Goal: Use online tool/utility: Utilize a website feature to perform a specific function

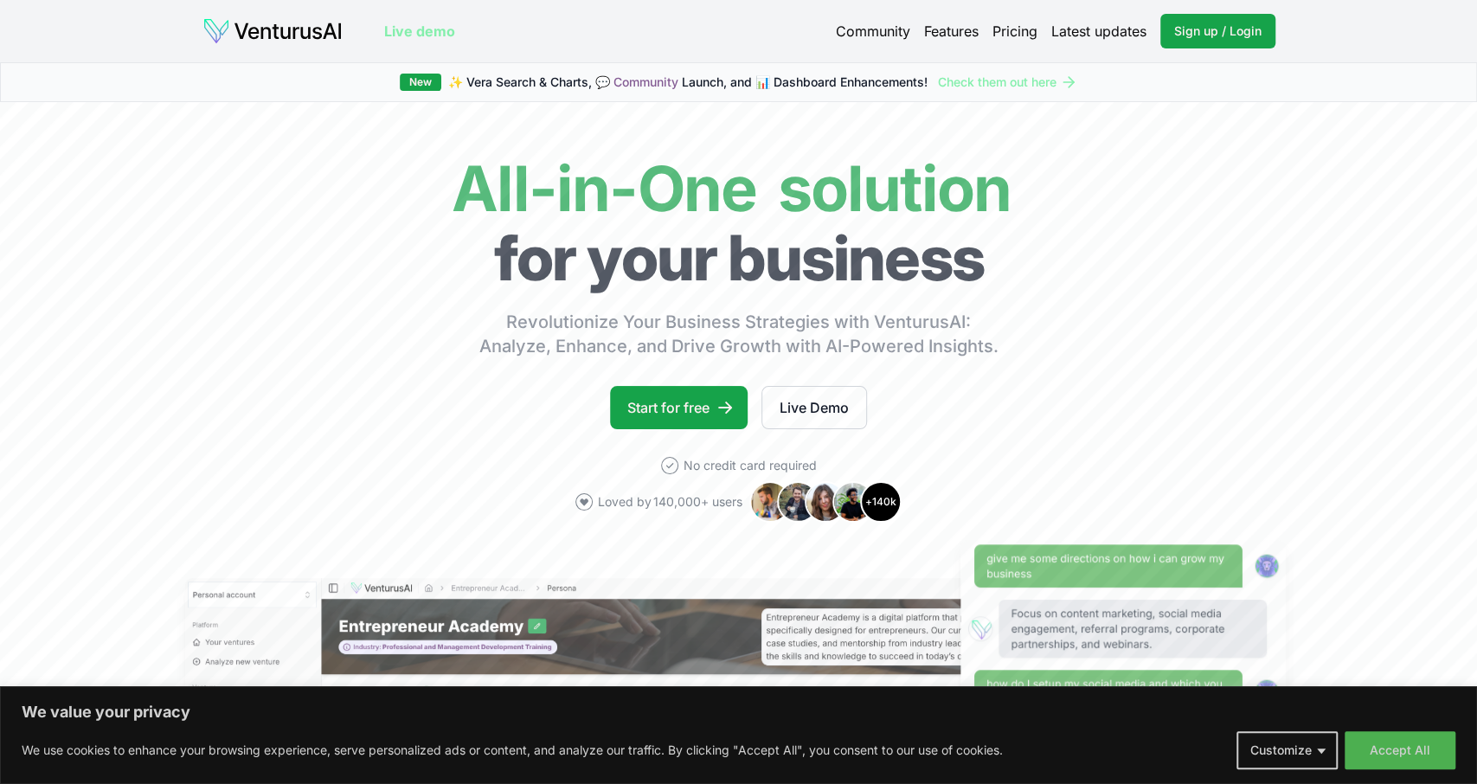
click at [1381, 750] on body "We value your privacy We use cookies to enhance your browsing experience, serve…" at bounding box center [738, 392] width 1477 height 784
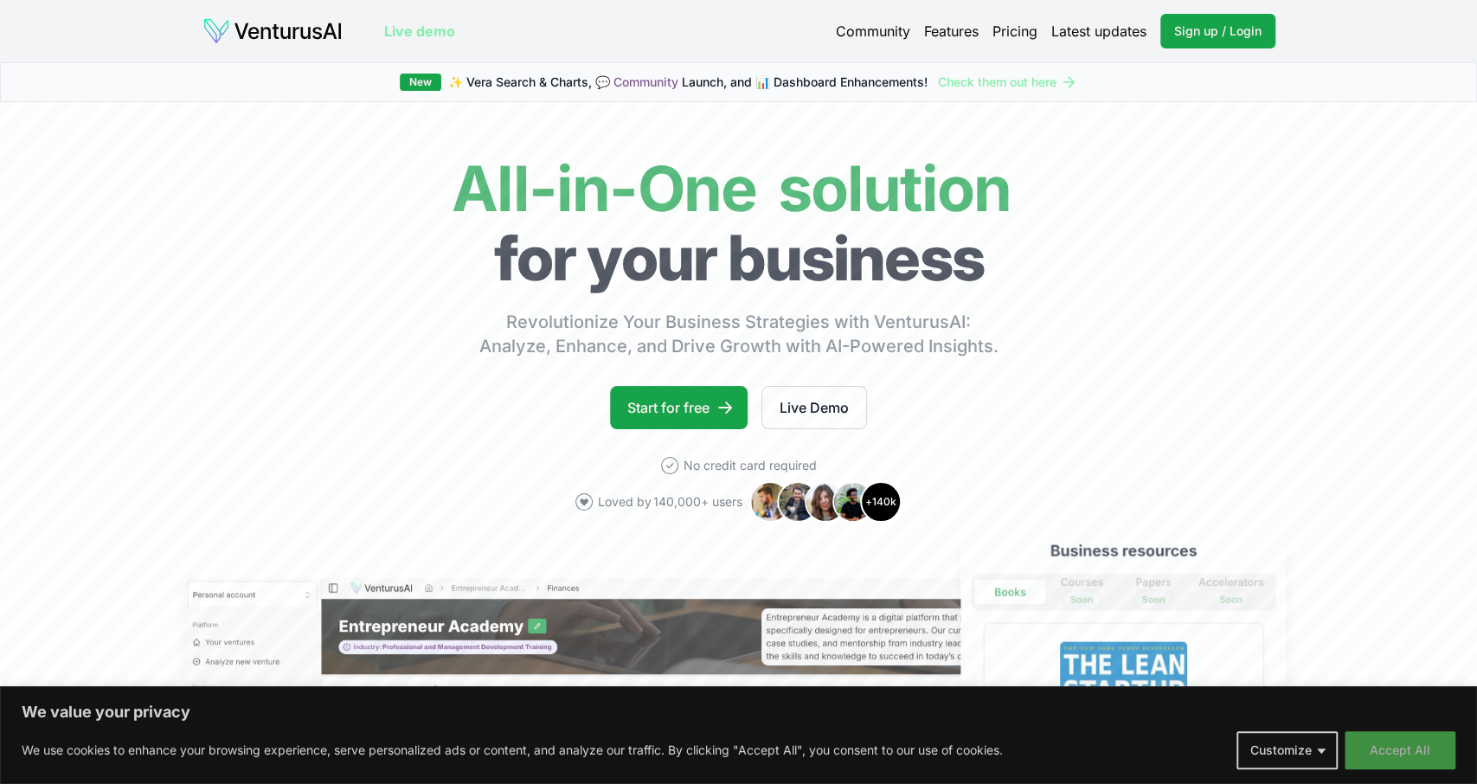
click at [1393, 755] on button "Accept All" at bounding box center [1400, 750] width 111 height 38
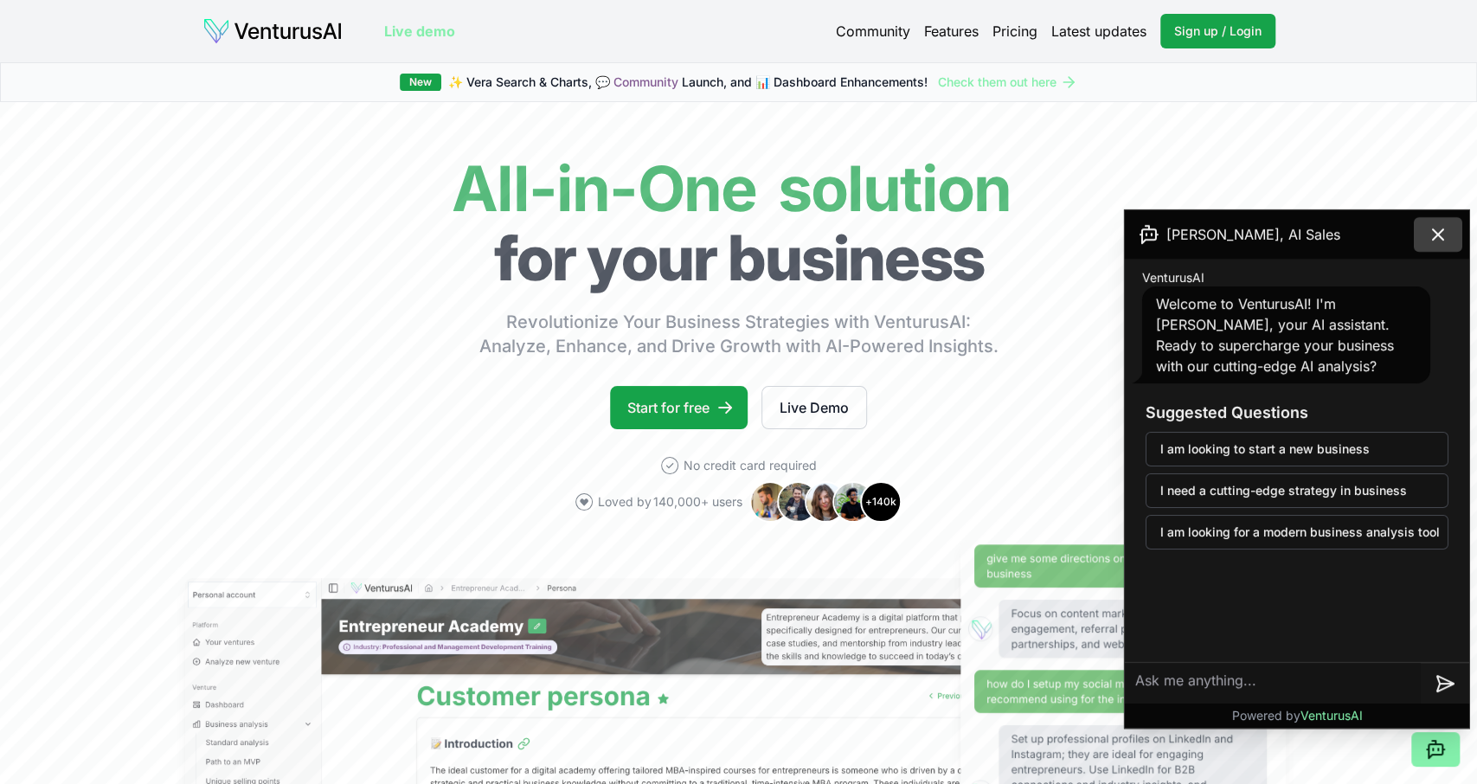
click at [1441, 235] on icon at bounding box center [1438, 234] width 21 height 21
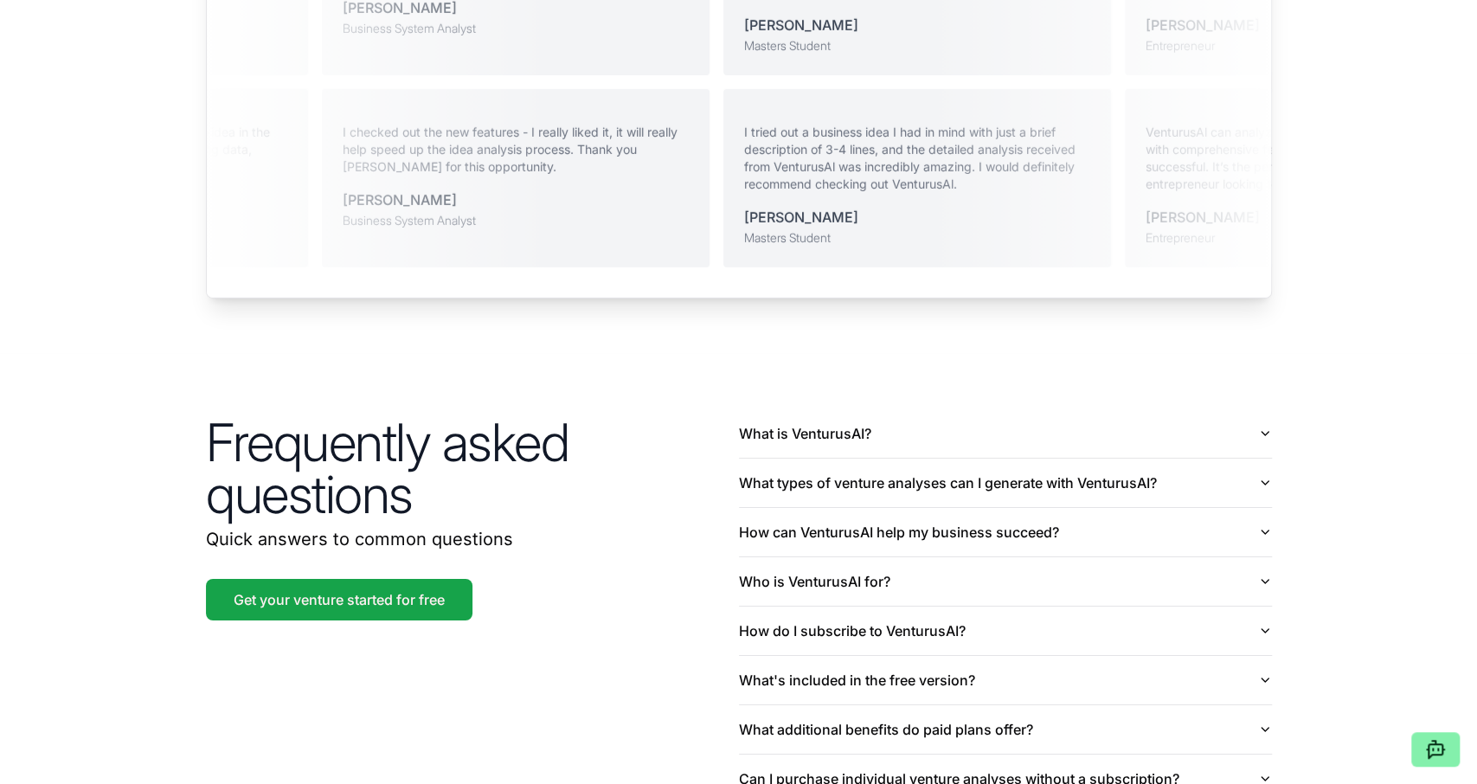
scroll to position [3780, 0]
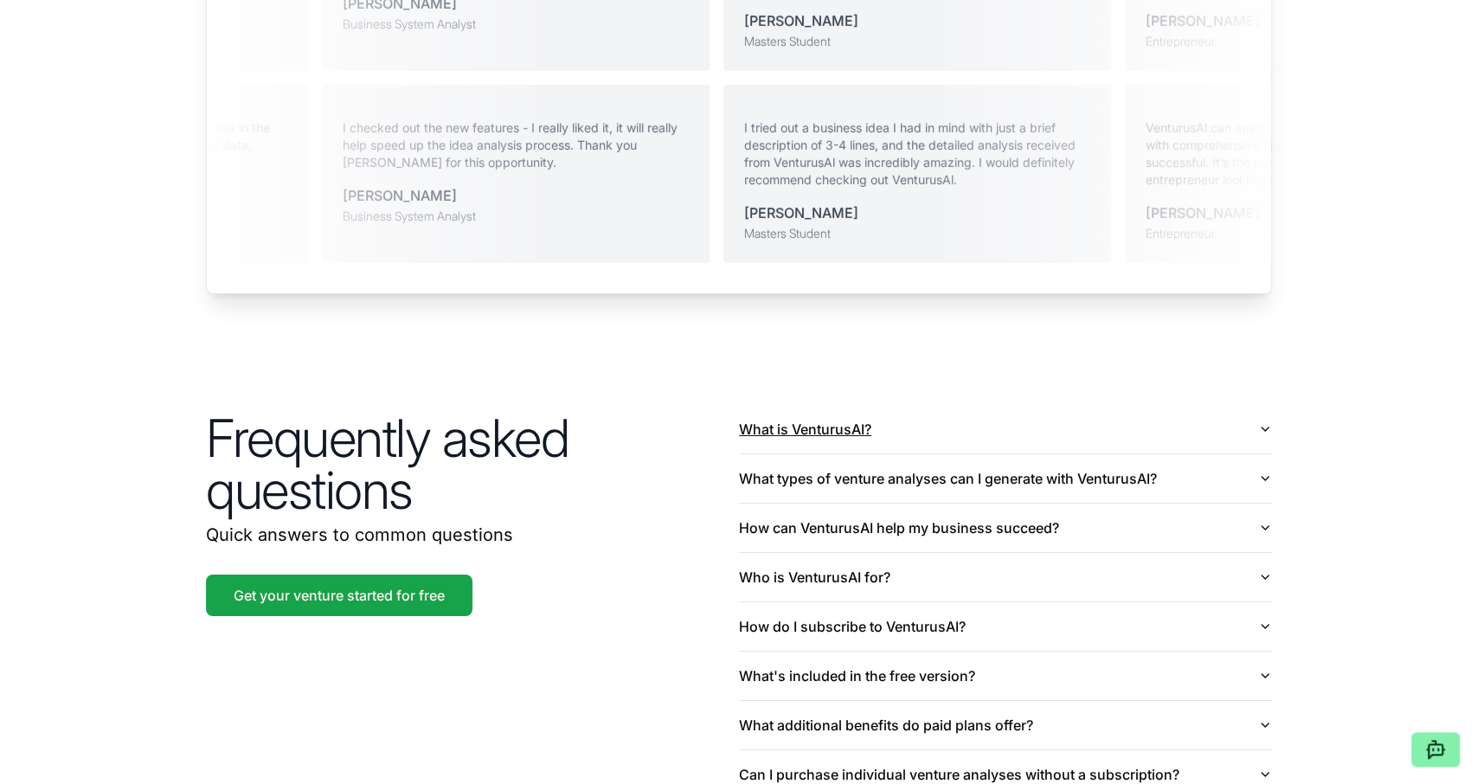
click at [870, 405] on button "What is VenturusAI?" at bounding box center [1005, 429] width 533 height 48
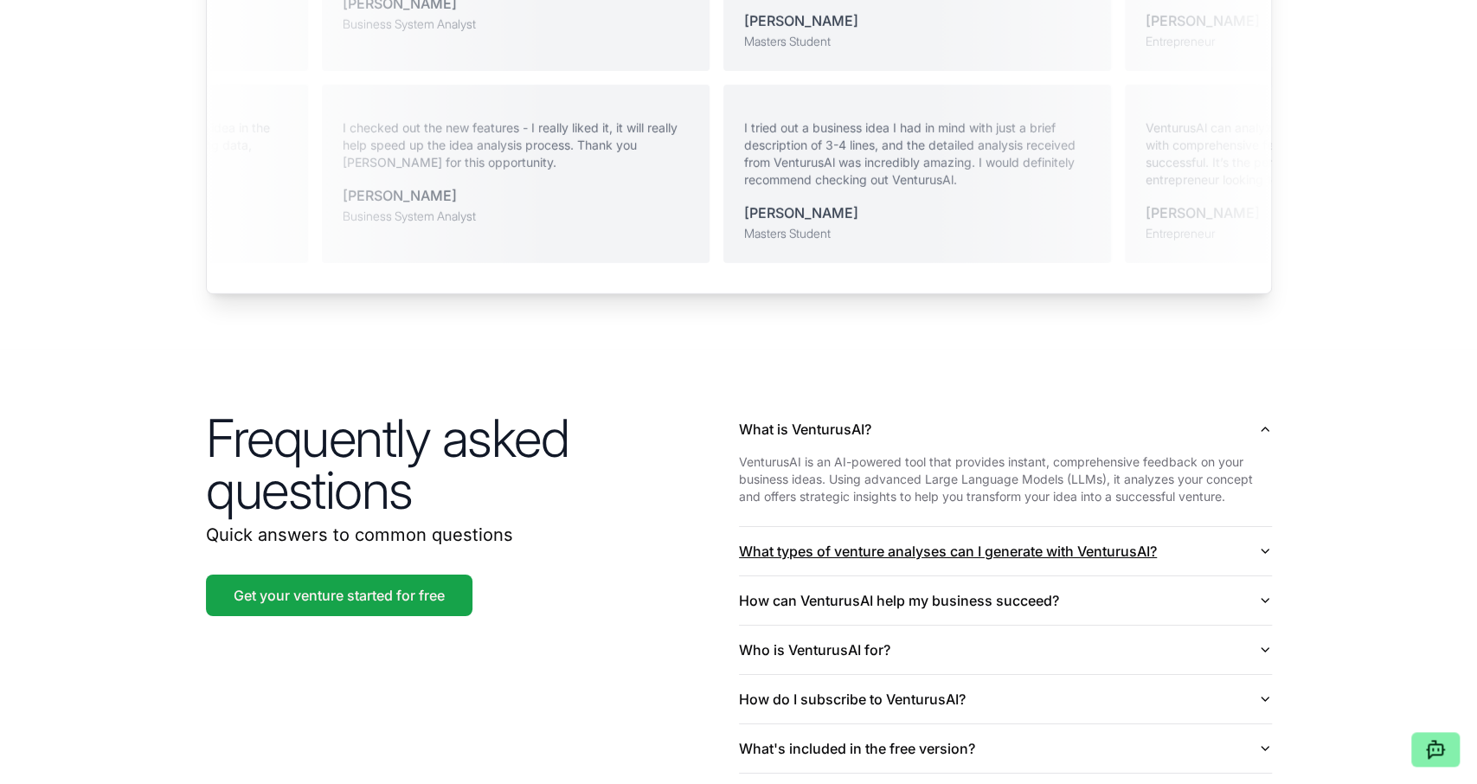
click at [902, 527] on button "What types of venture analyses can I generate with VenturusAI?" at bounding box center [1005, 551] width 533 height 48
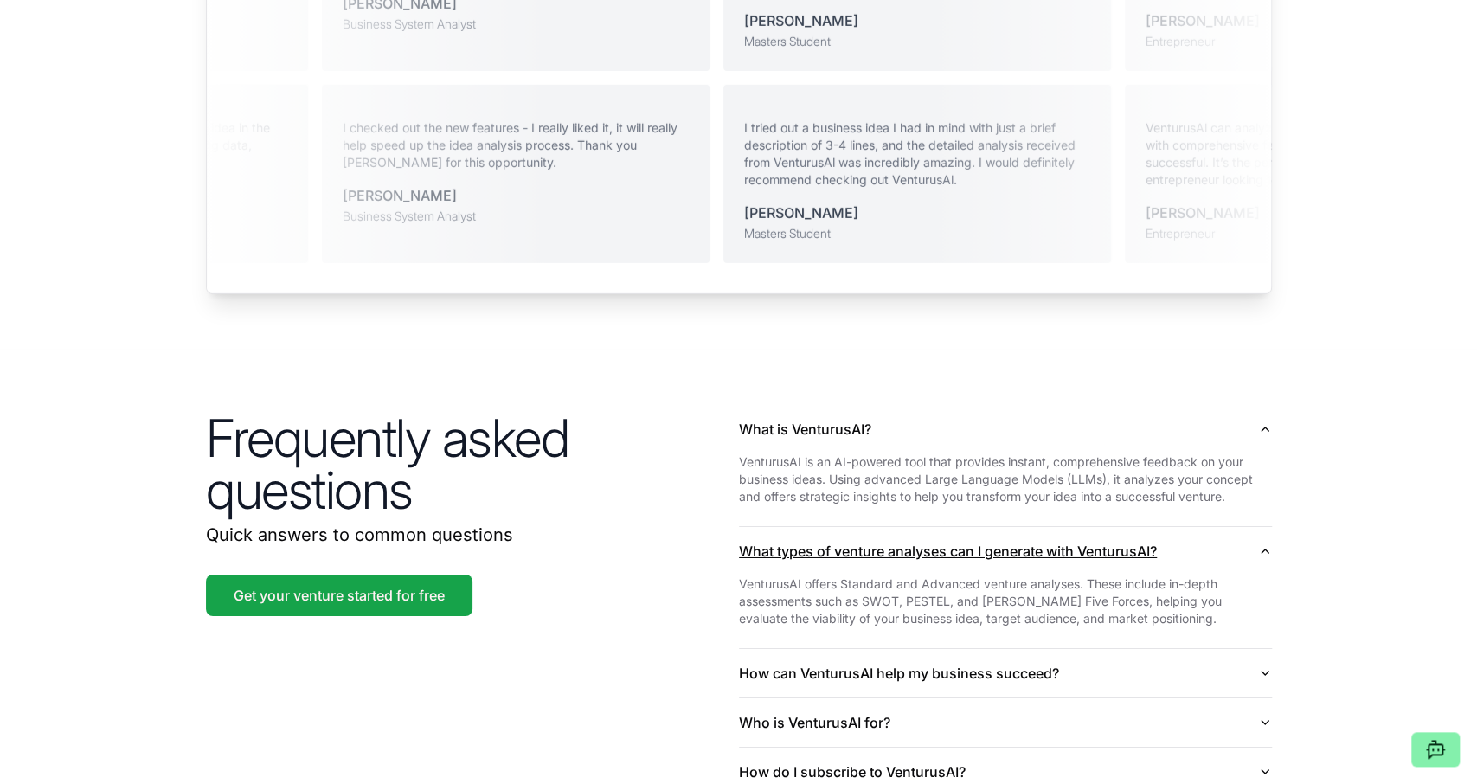
click at [902, 527] on button "What types of venture analyses can I generate with VenturusAI?" at bounding box center [1005, 551] width 533 height 48
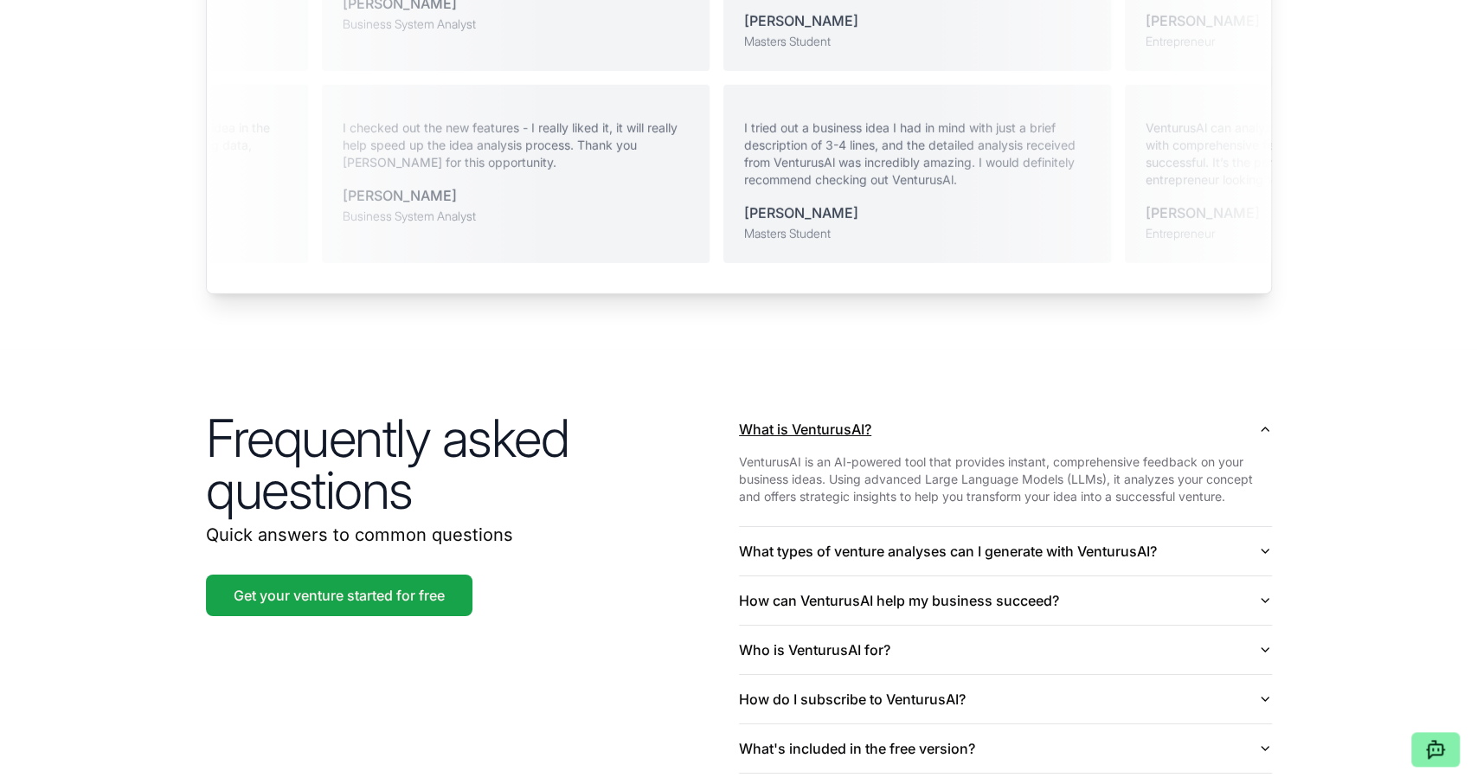
click at [934, 410] on button "What is VenturusAI?" at bounding box center [1005, 429] width 533 height 48
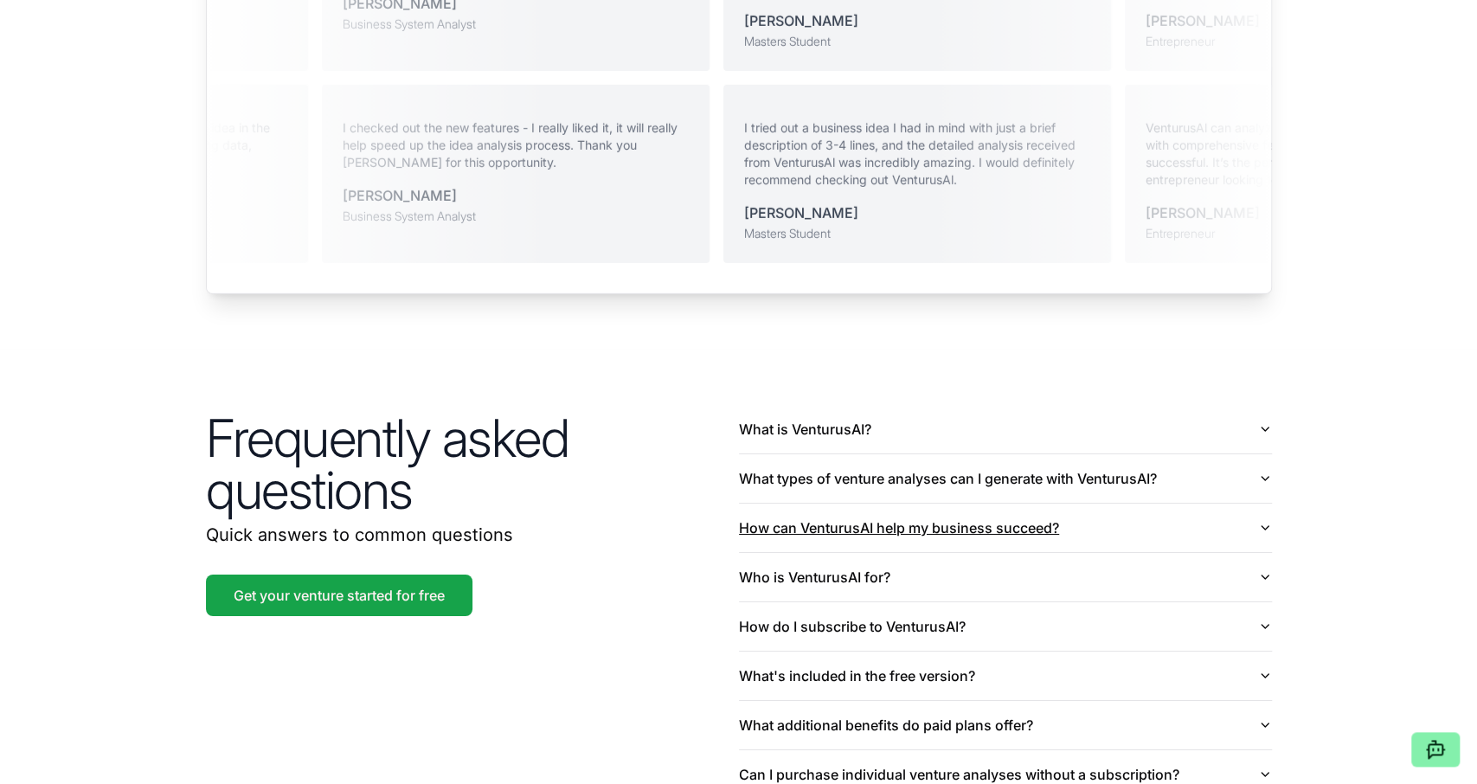
click at [868, 504] on button "How can VenturusAI help my business succeed?" at bounding box center [1005, 528] width 533 height 48
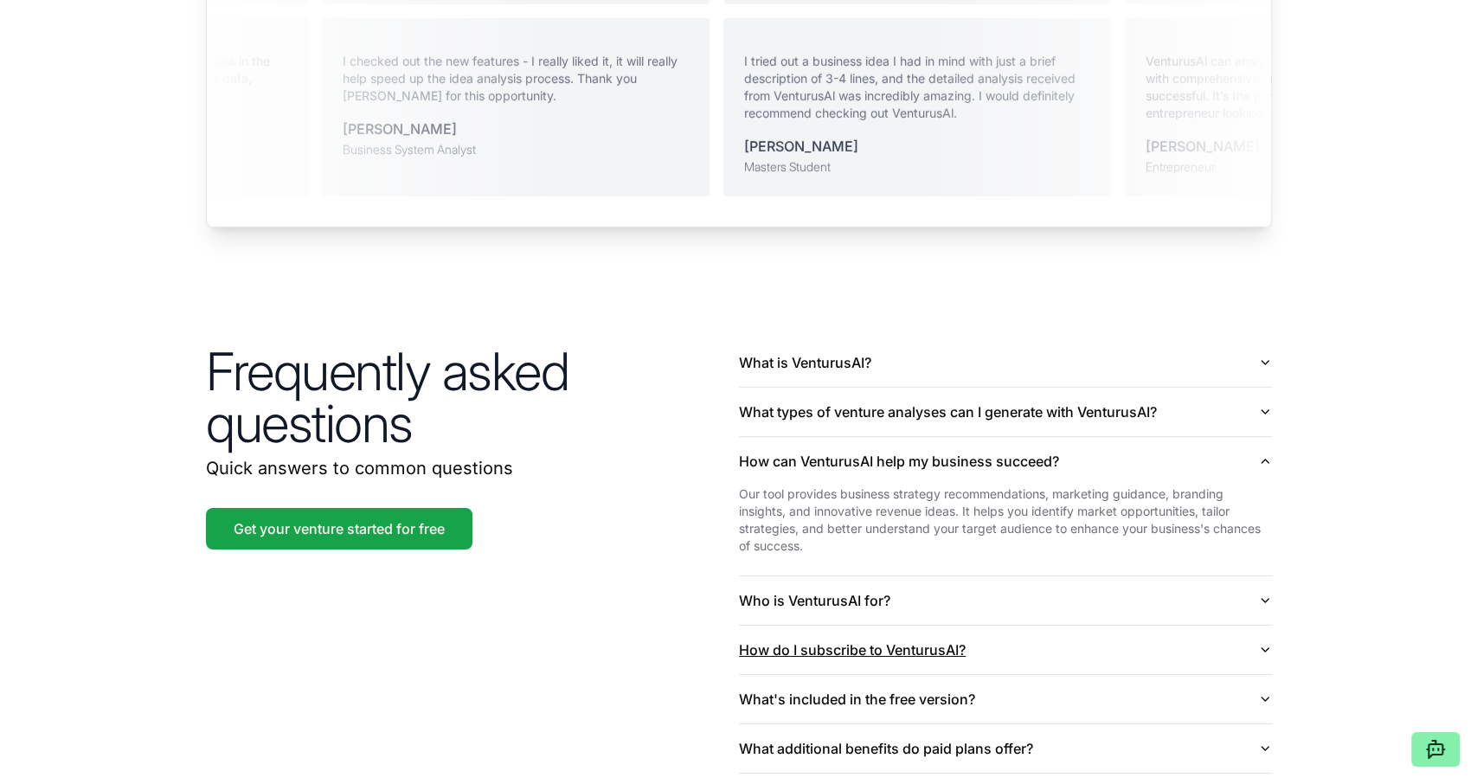
scroll to position [3850, 0]
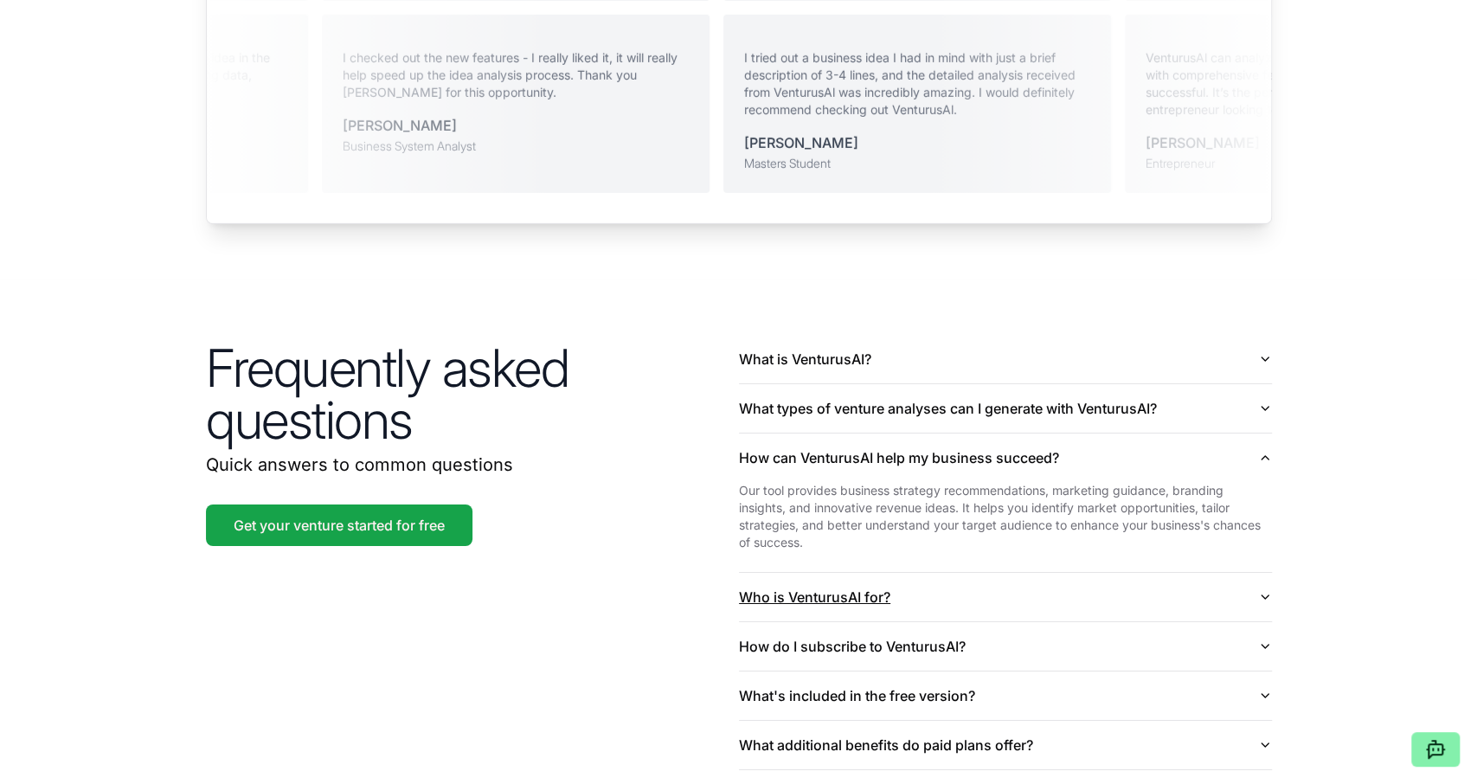
click at [1117, 573] on button "Who is VenturusAI for?" at bounding box center [1005, 597] width 533 height 48
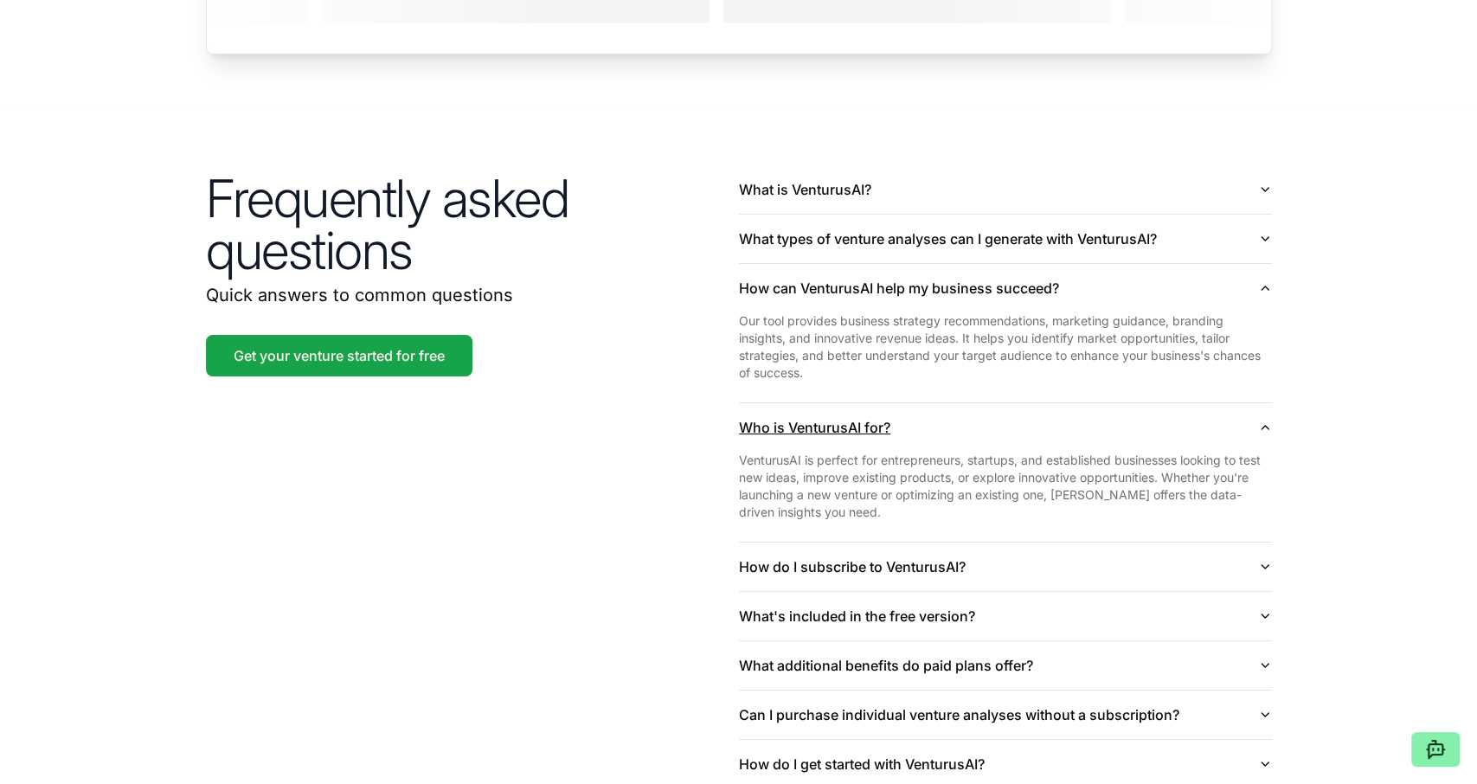
scroll to position [4027, 0]
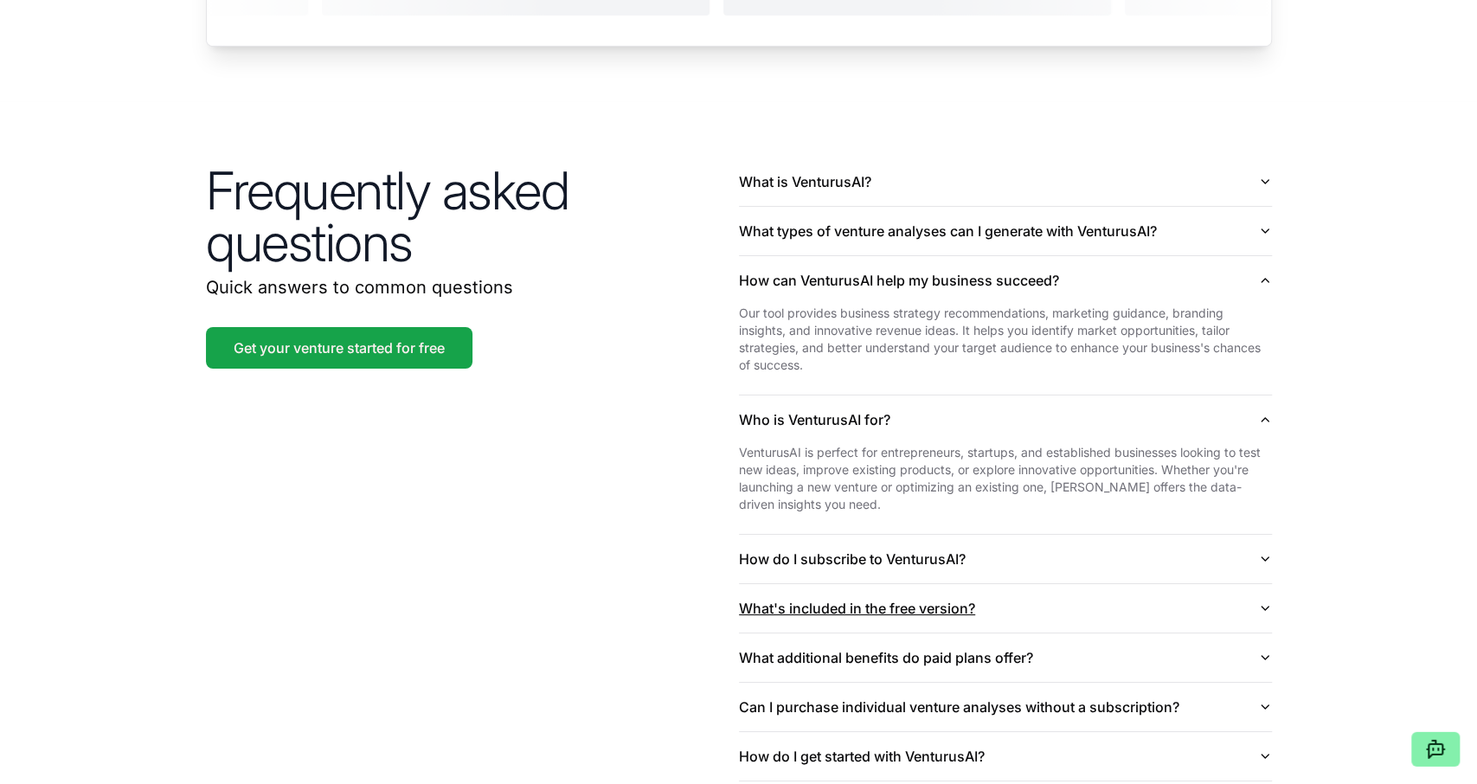
click at [1114, 584] on button "What's included in the free version?" at bounding box center [1005, 608] width 533 height 48
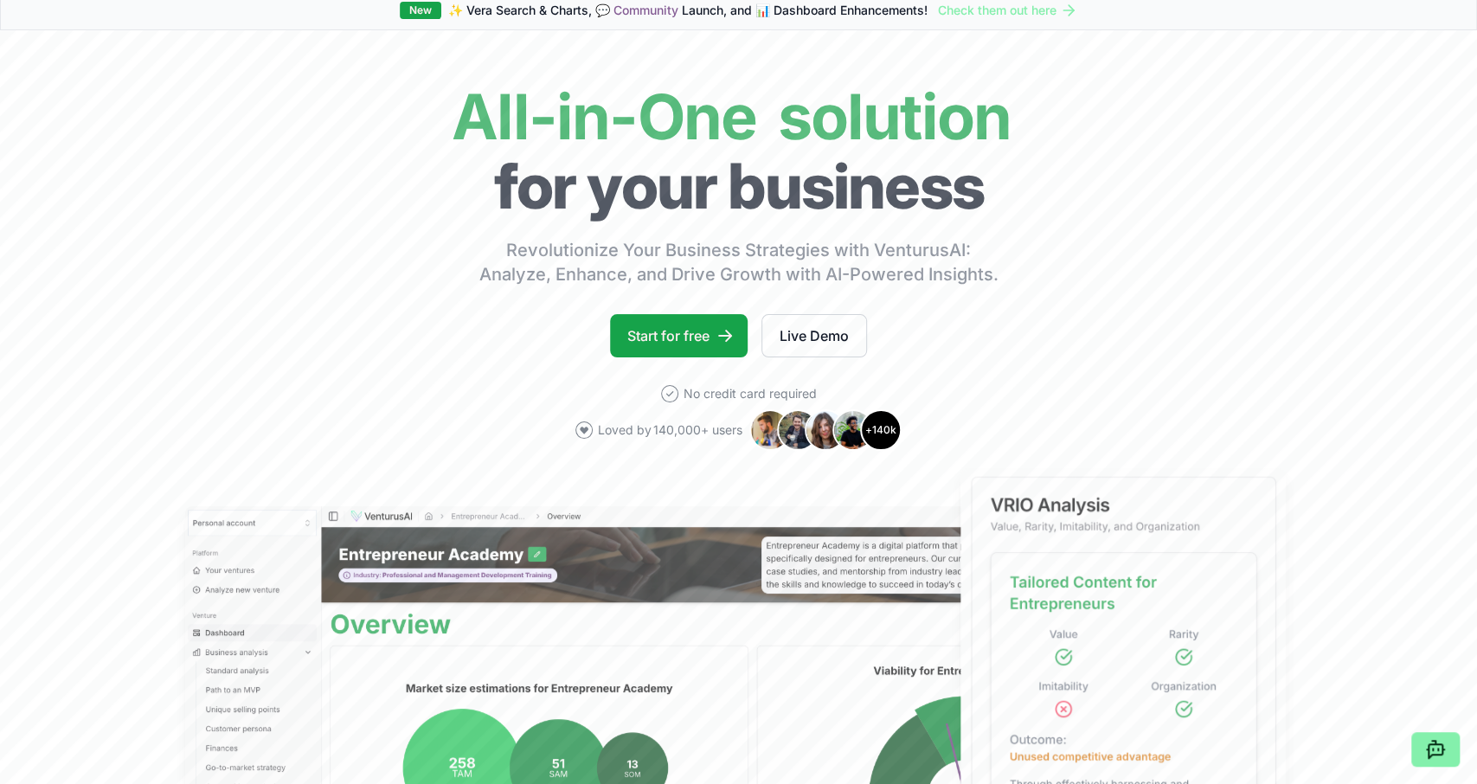
scroll to position [0, 0]
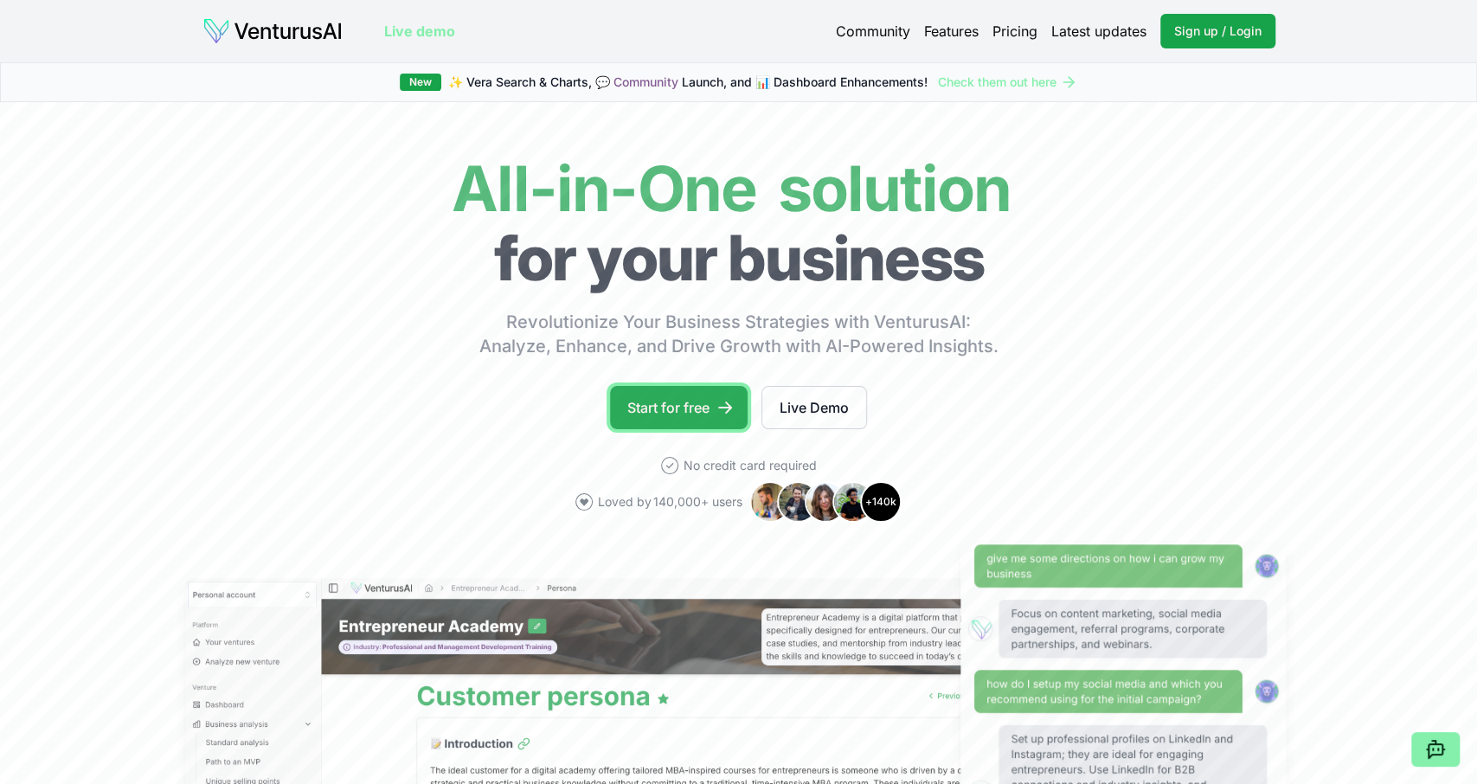
click at [657, 400] on link "Start for free" at bounding box center [679, 407] width 138 height 43
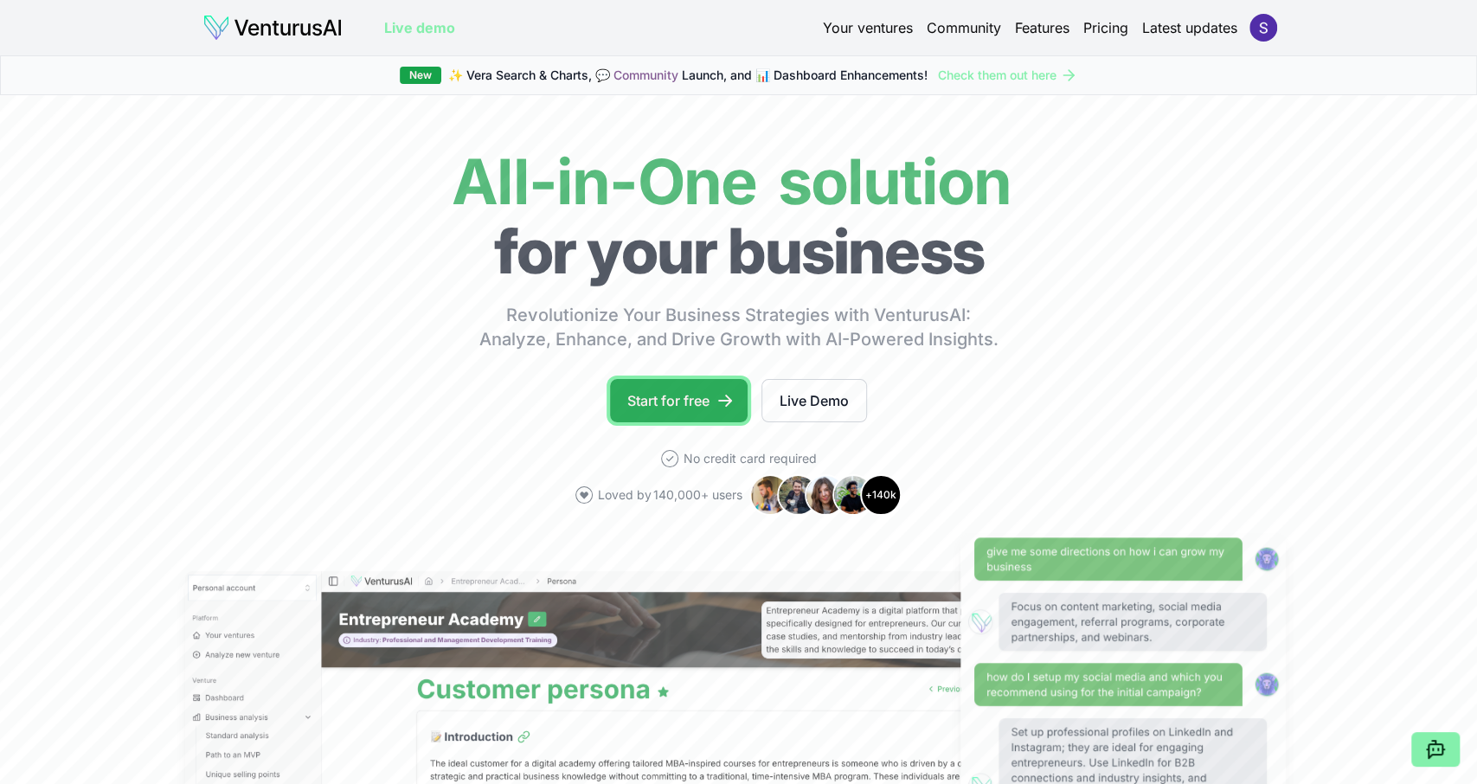
click at [719, 397] on icon at bounding box center [725, 400] width 17 height 17
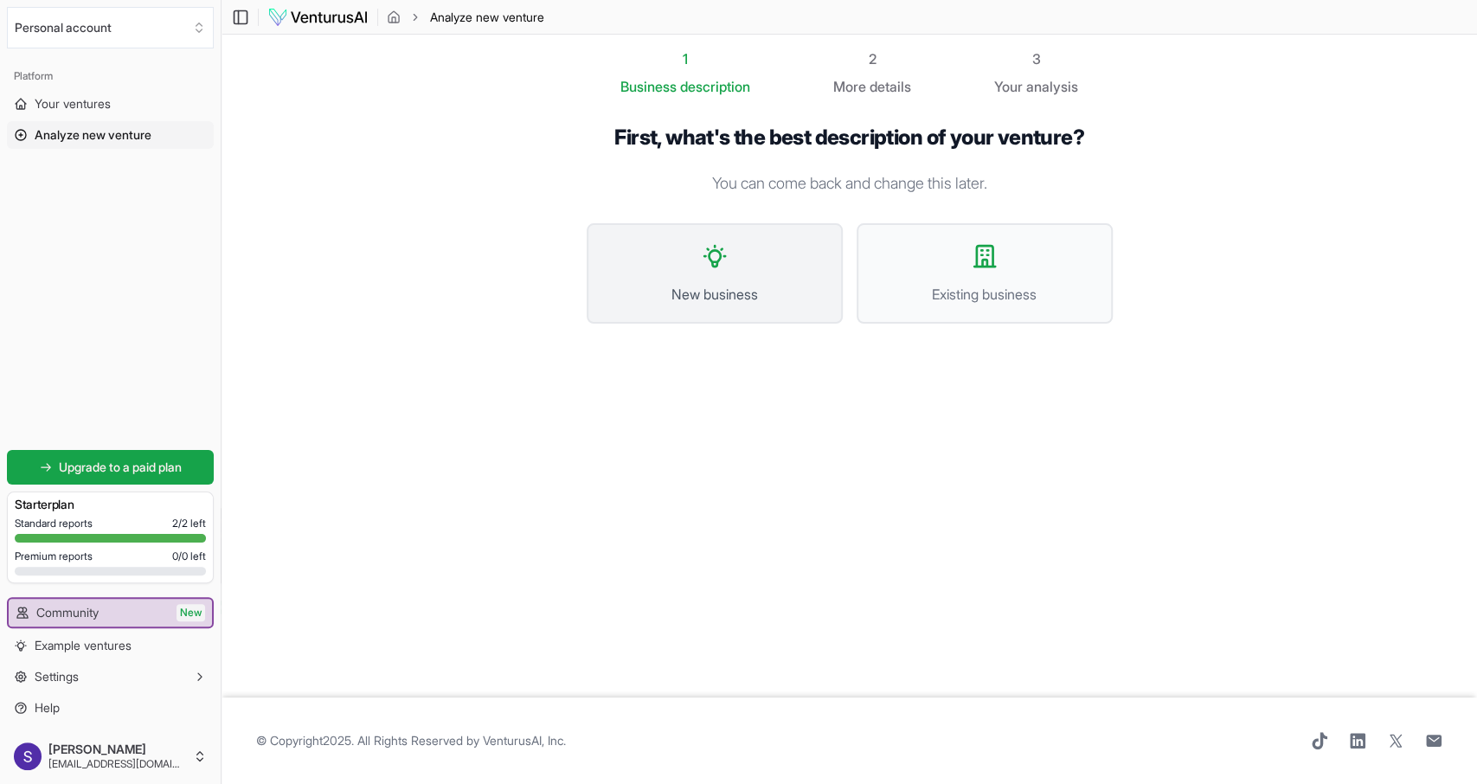
click at [737, 302] on span "New business" at bounding box center [715, 294] width 218 height 21
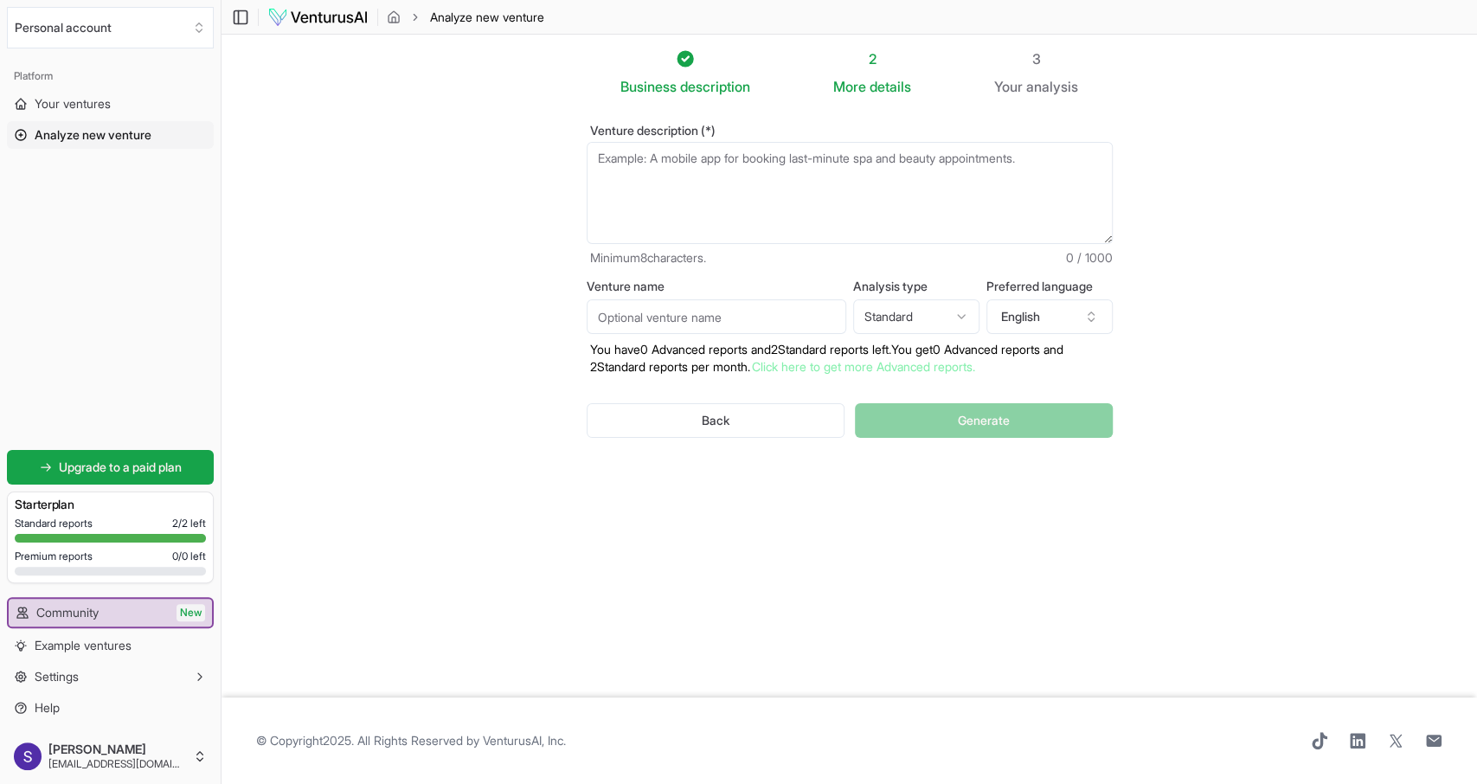
click at [769, 311] on input "Venture name" at bounding box center [717, 316] width 260 height 35
click at [874, 306] on html "We value your privacy We use cookies to enhance your browsing experience, serve…" at bounding box center [738, 392] width 1477 height 784
click at [858, 198] on textarea "Venture description (*)" at bounding box center [850, 193] width 526 height 102
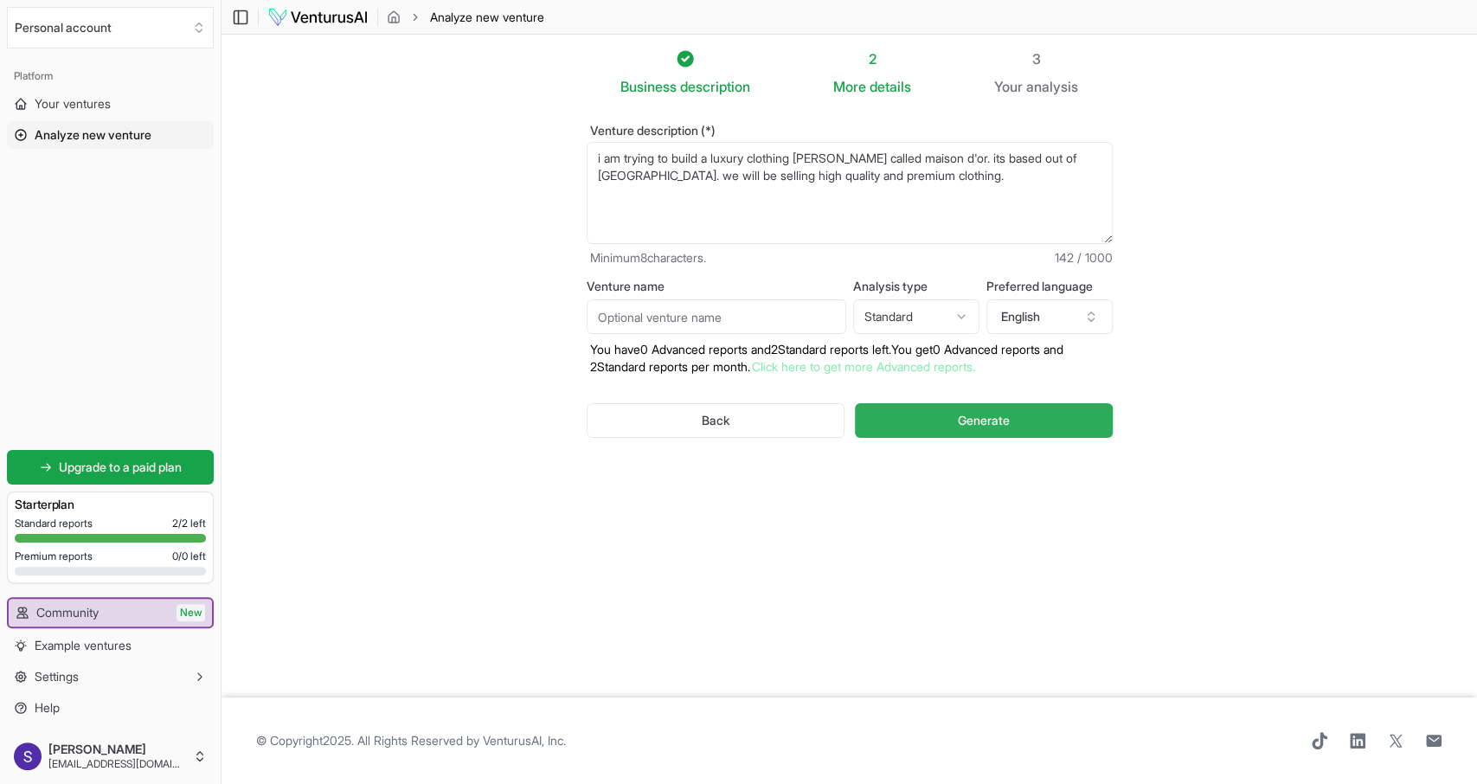
type textarea "i am trying to build a luxury clothing [PERSON_NAME] called maison d'or. its ba…"
click at [938, 434] on button "Generate" at bounding box center [983, 420] width 257 height 35
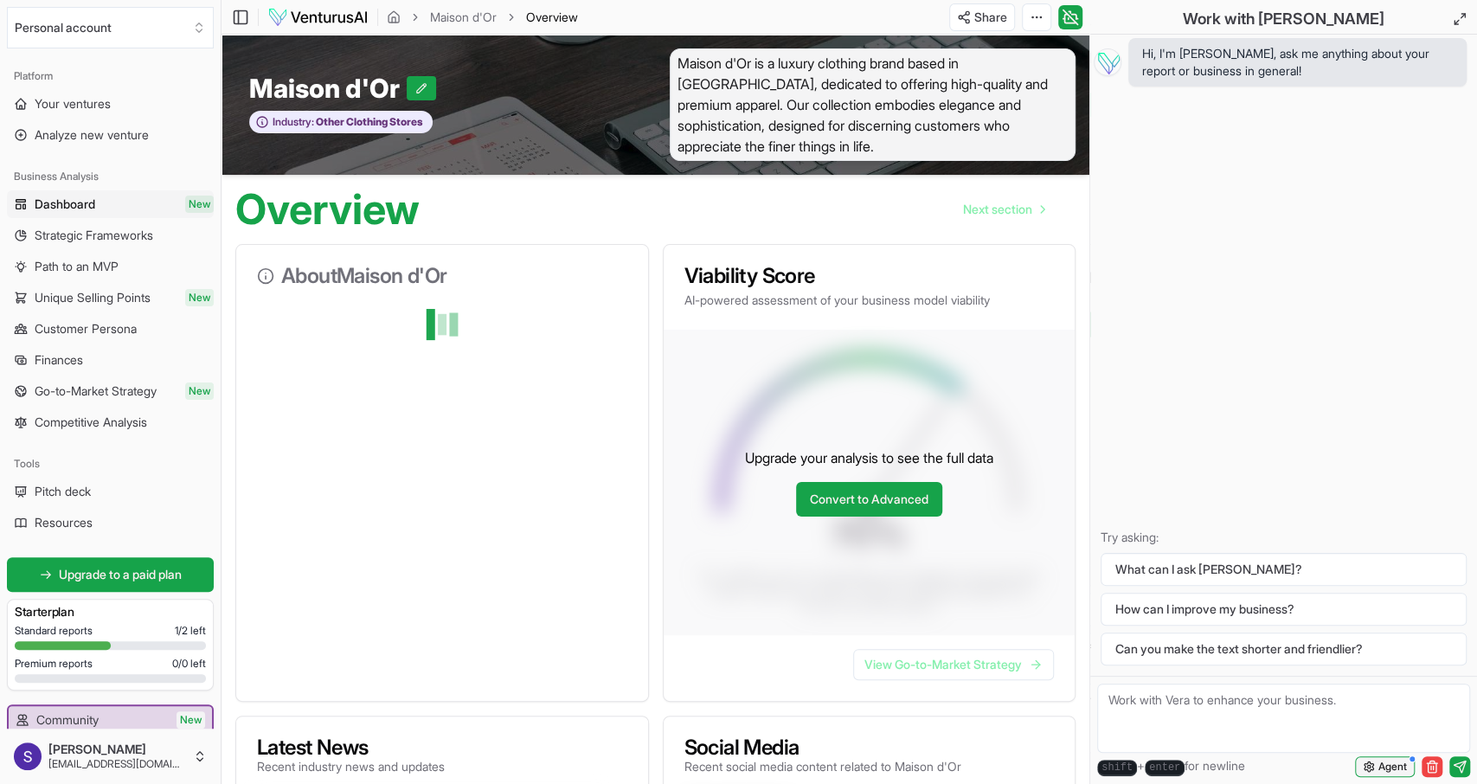
click at [1403, 773] on span "Agent" at bounding box center [1393, 767] width 29 height 14
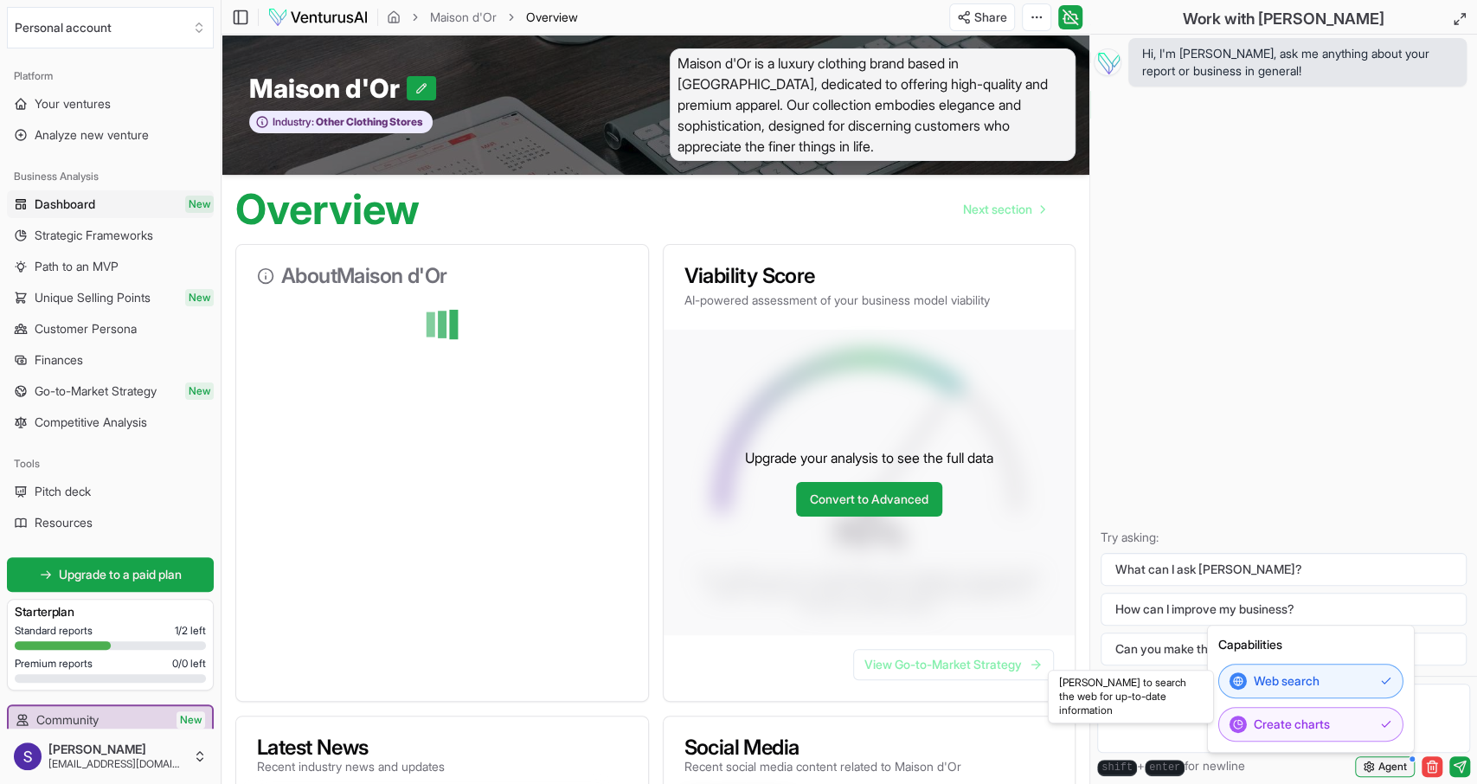
click at [1393, 771] on span "Agent" at bounding box center [1393, 767] width 29 height 14
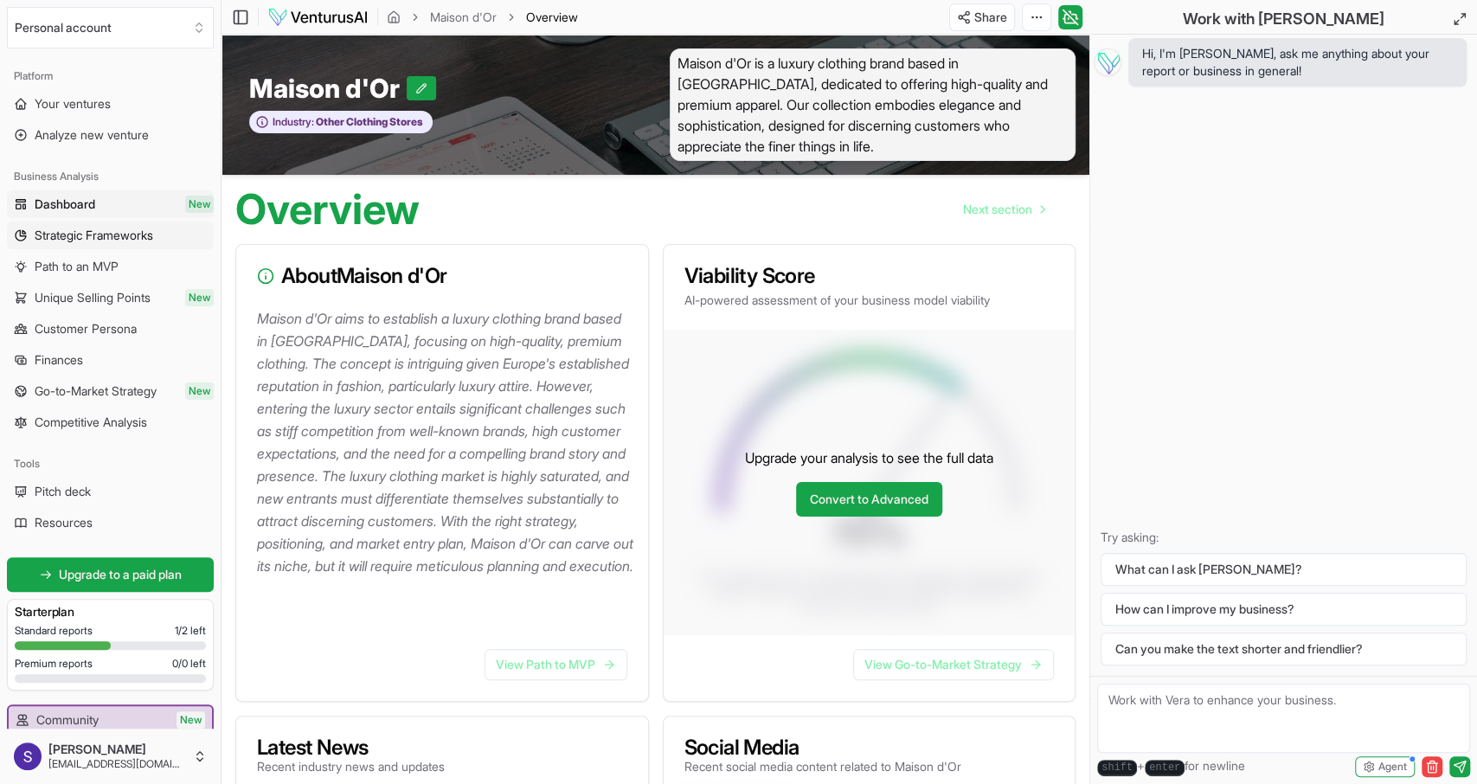
click at [179, 241] on link "Strategic Frameworks" at bounding box center [110, 236] width 207 height 28
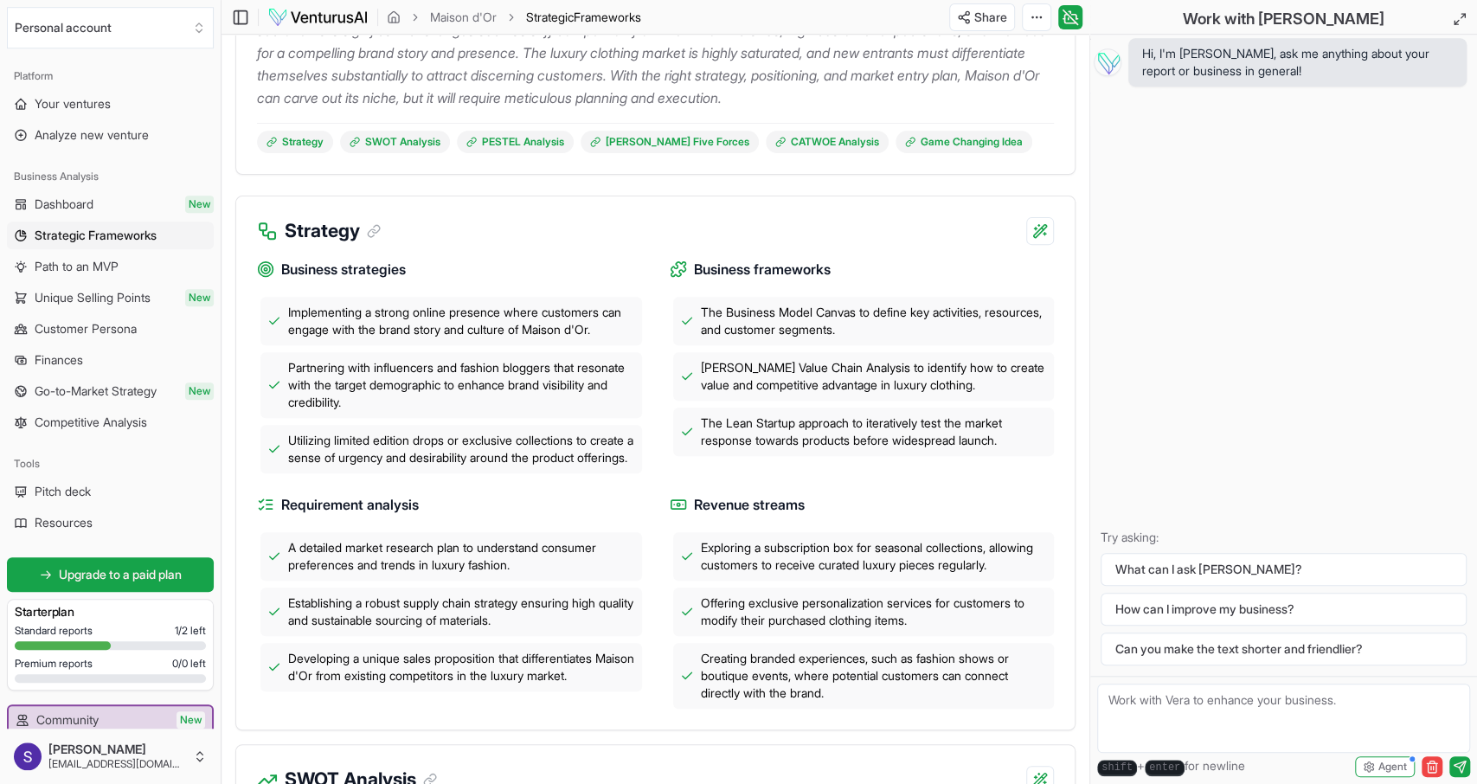
scroll to position [225, 0]
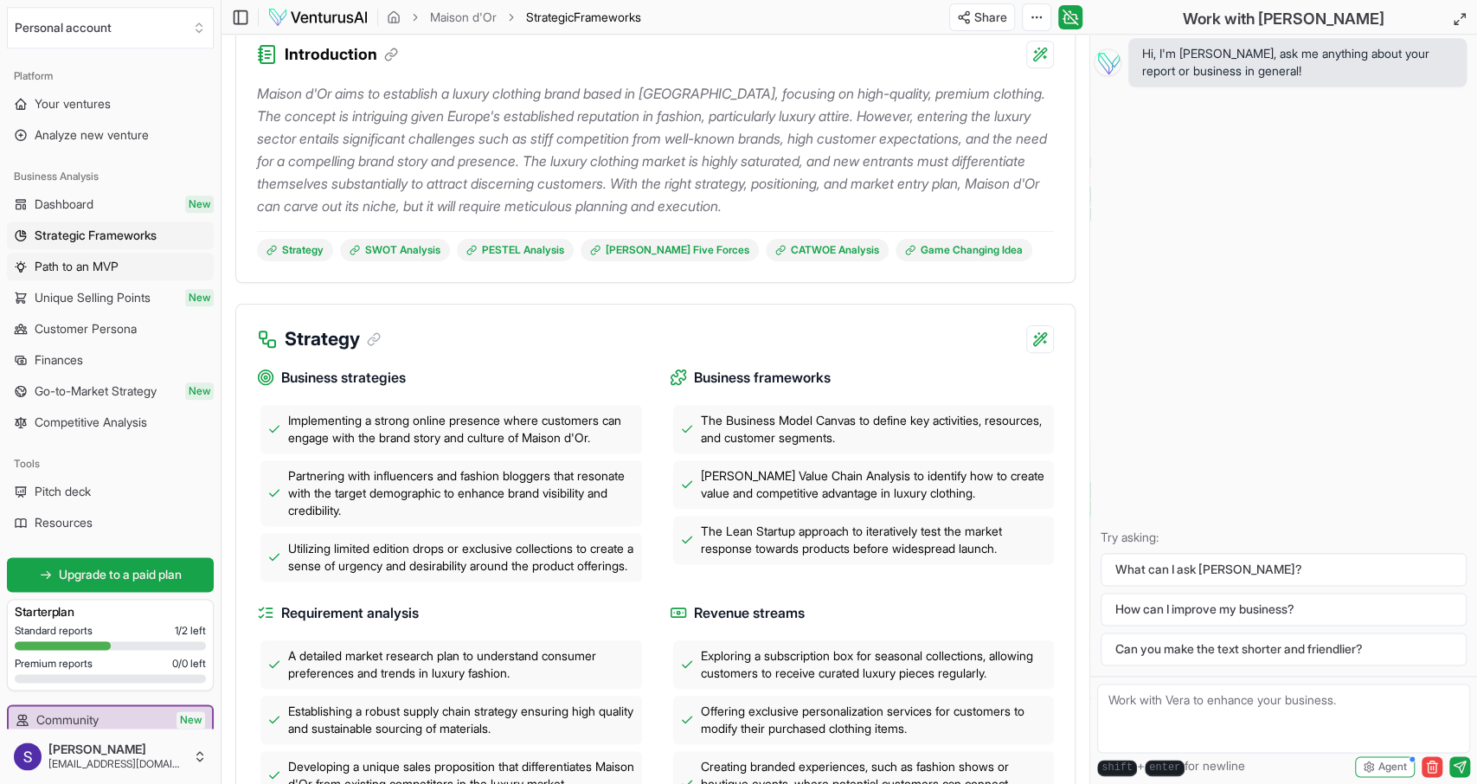
click at [160, 267] on link "Path to an MVP" at bounding box center [110, 267] width 207 height 28
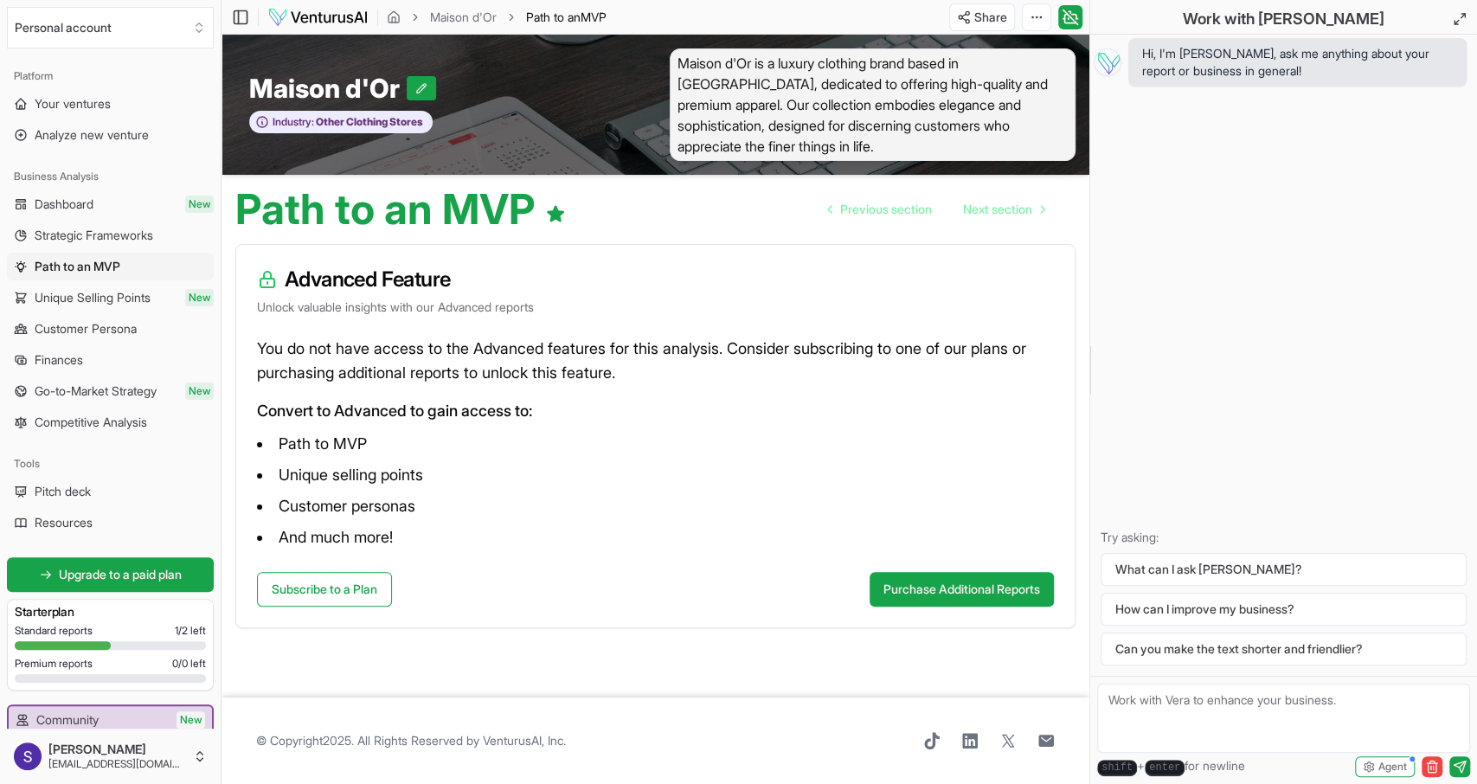
click at [132, 305] on span "Unique Selling Points" at bounding box center [93, 297] width 116 height 17
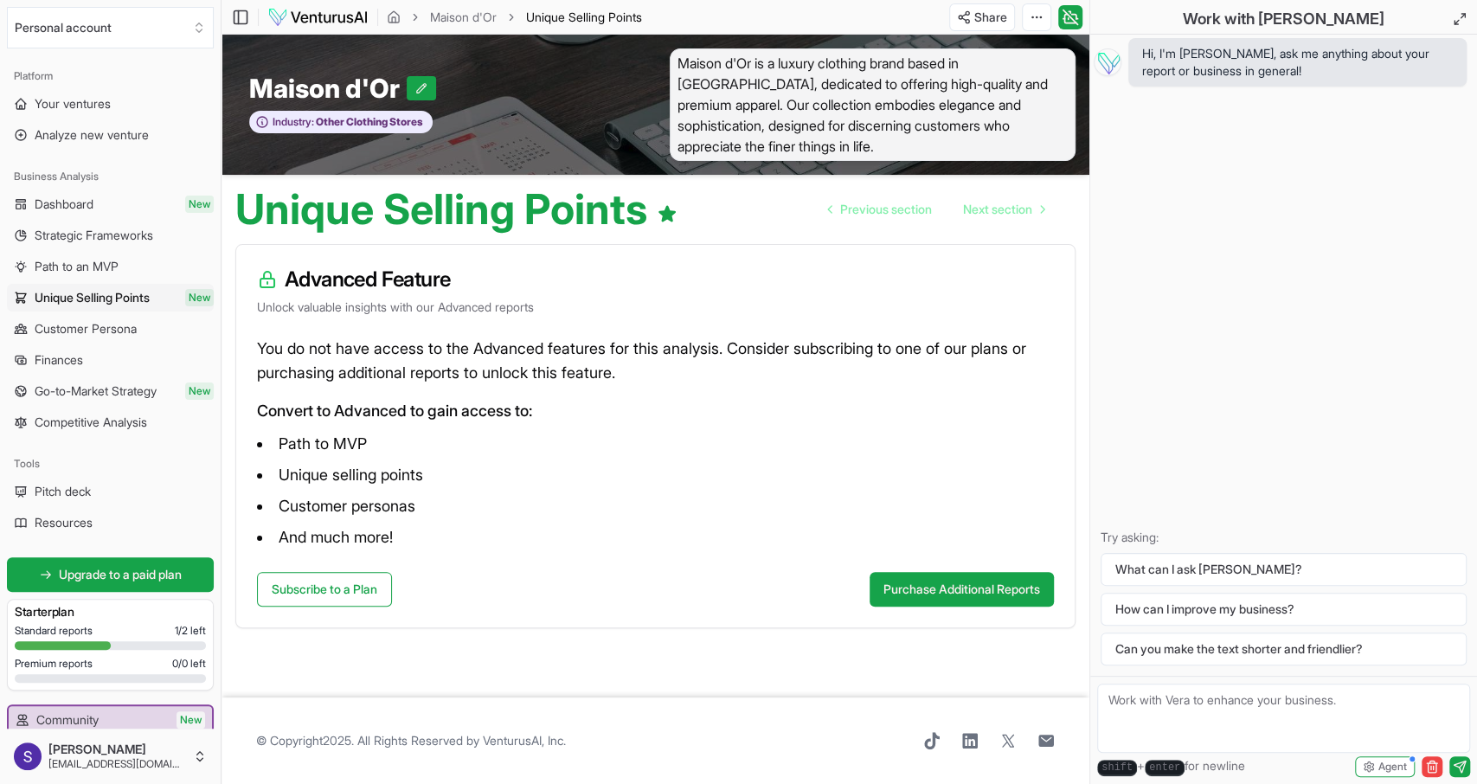
click at [103, 326] on span "Customer Persona" at bounding box center [86, 328] width 102 height 17
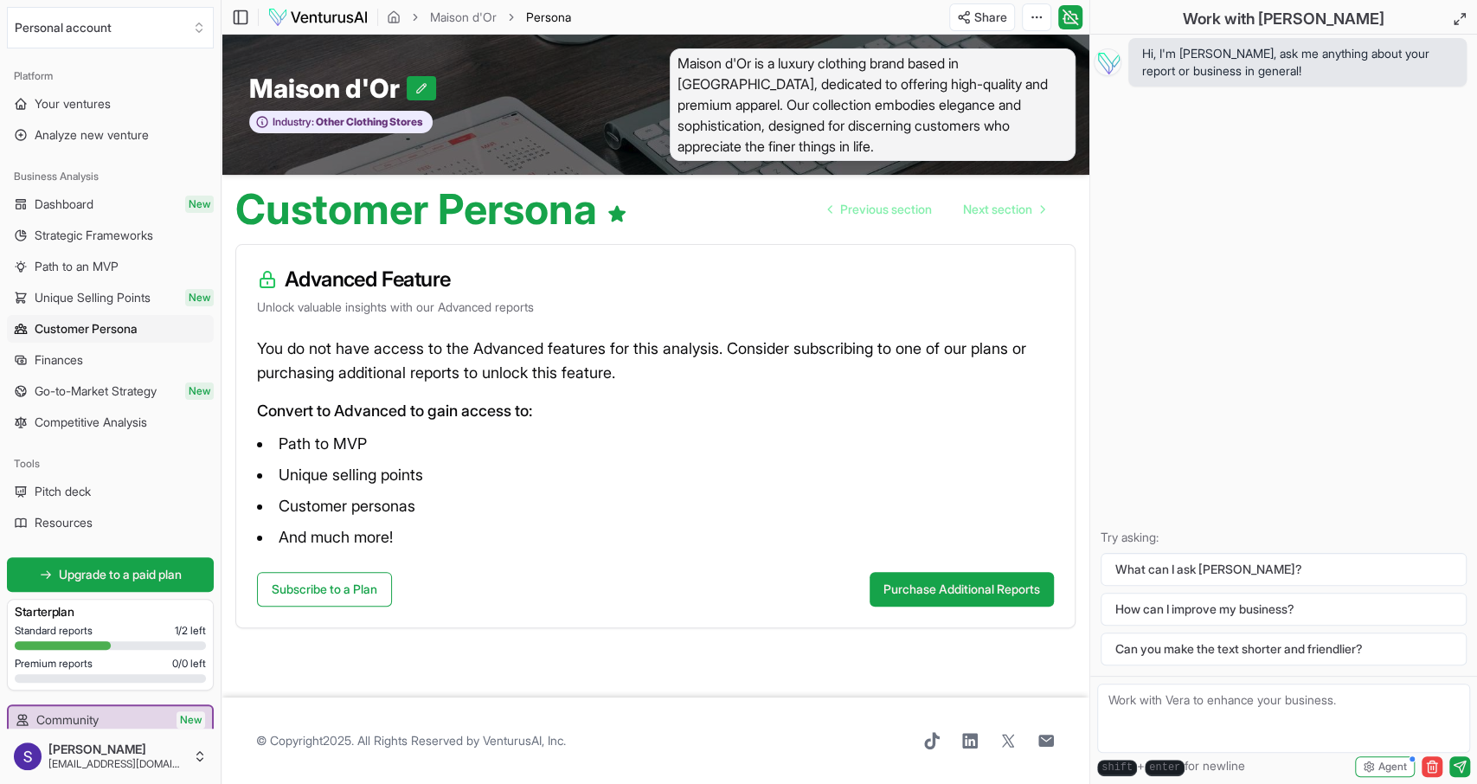
click at [93, 357] on link "Finances" at bounding box center [110, 360] width 207 height 28
click at [98, 378] on link "Go-to-Market Strategy New" at bounding box center [110, 391] width 207 height 28
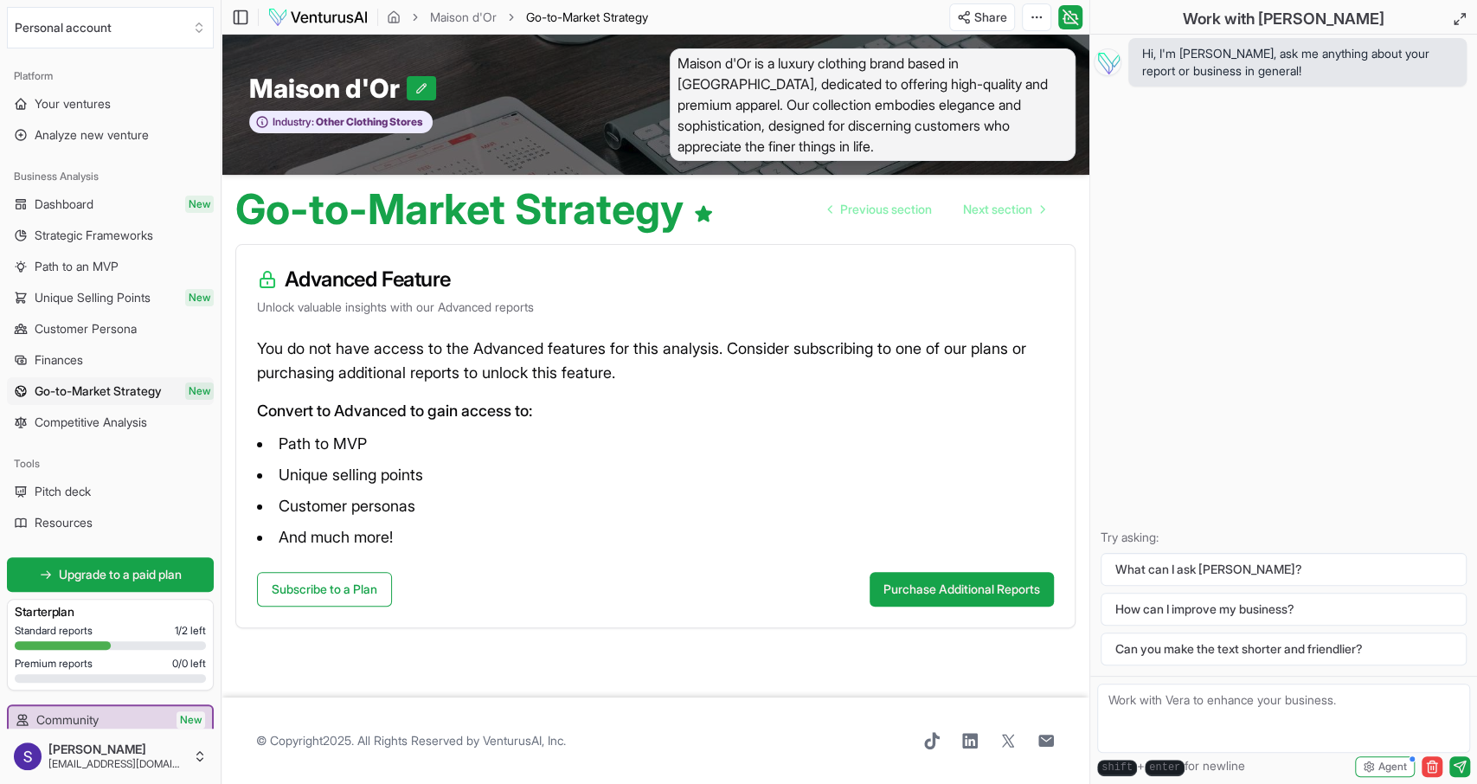
click at [99, 418] on span "Competitive Analysis" at bounding box center [91, 422] width 113 height 17
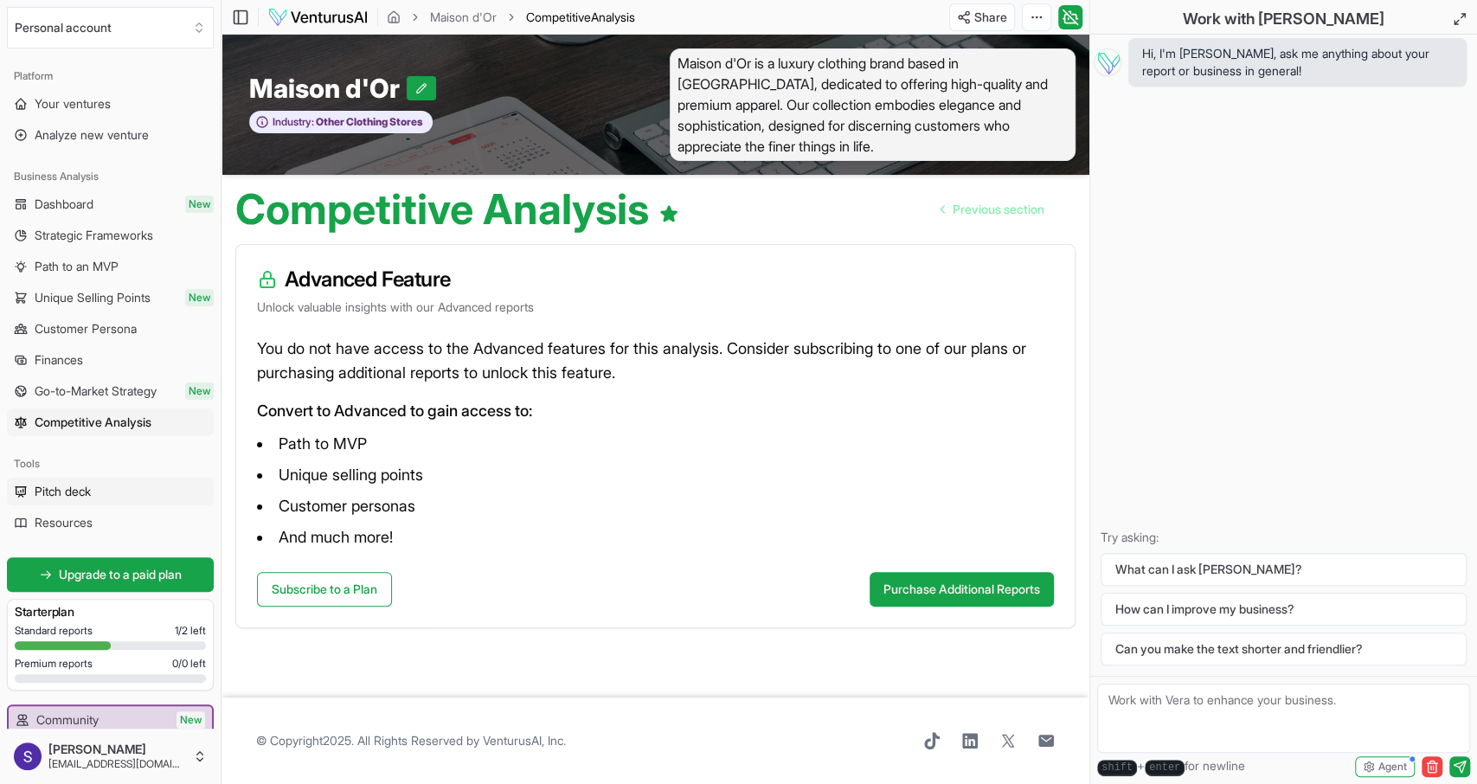
click at [82, 494] on span "Pitch deck" at bounding box center [63, 491] width 56 height 17
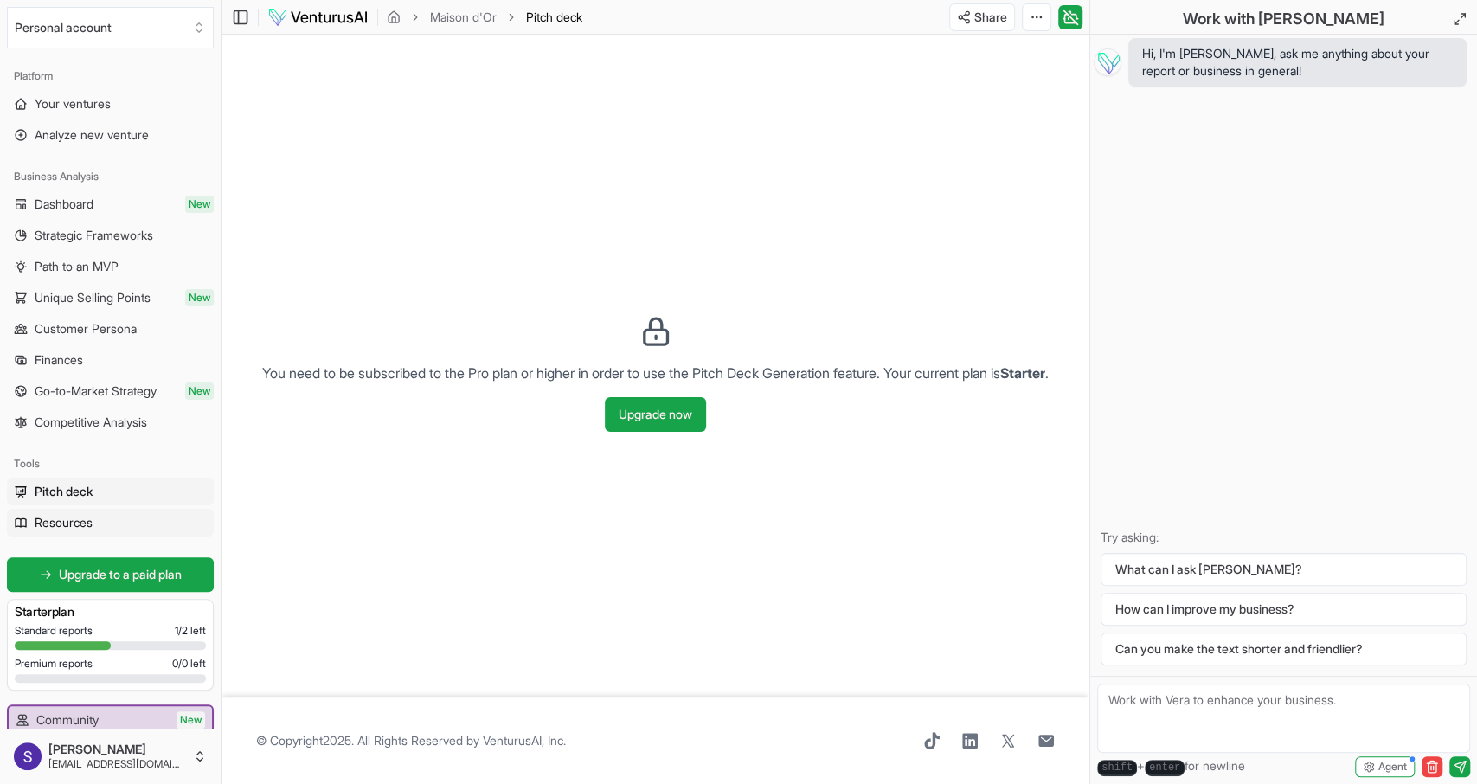
click at [64, 513] on link "Resources" at bounding box center [110, 523] width 207 height 28
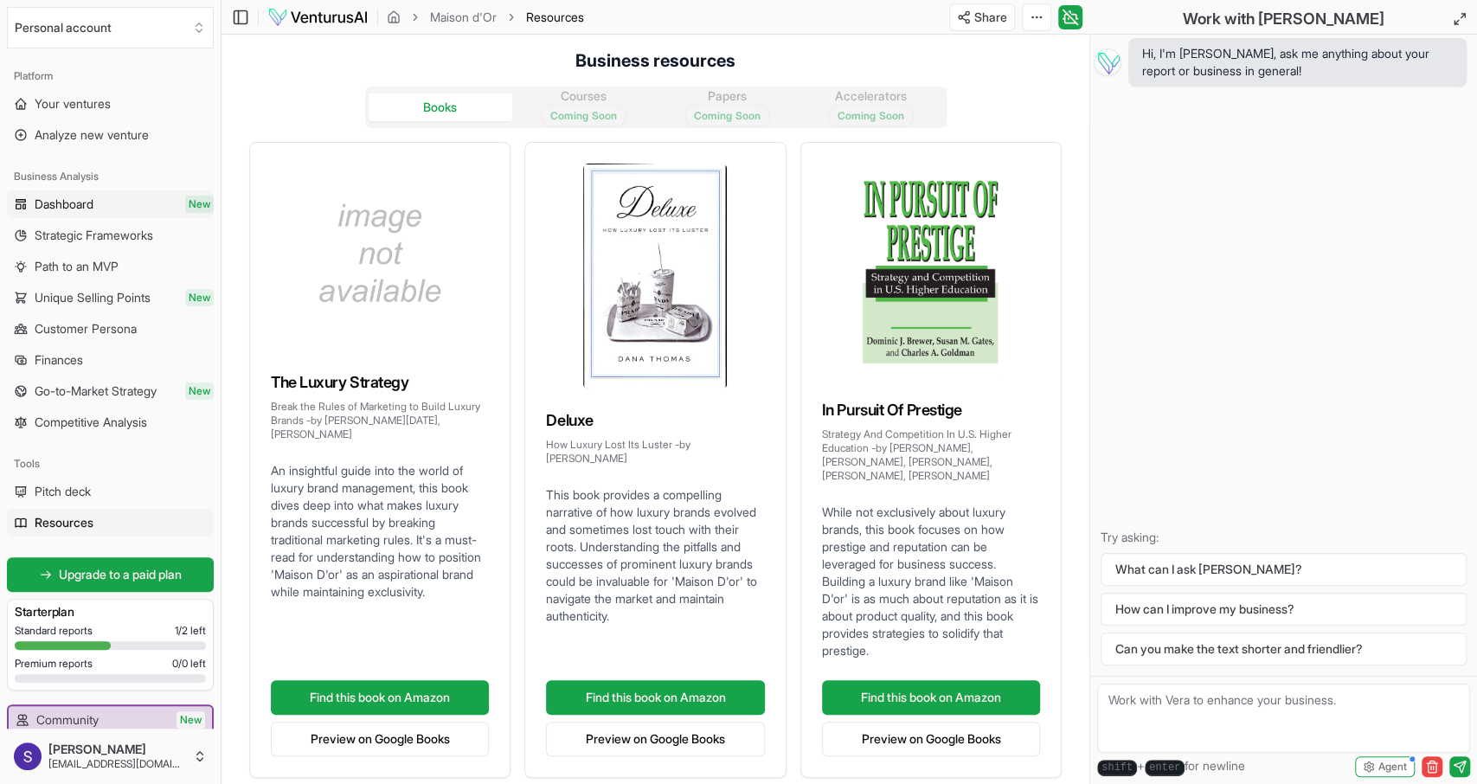
click at [154, 198] on link "Dashboard New" at bounding box center [110, 204] width 207 height 28
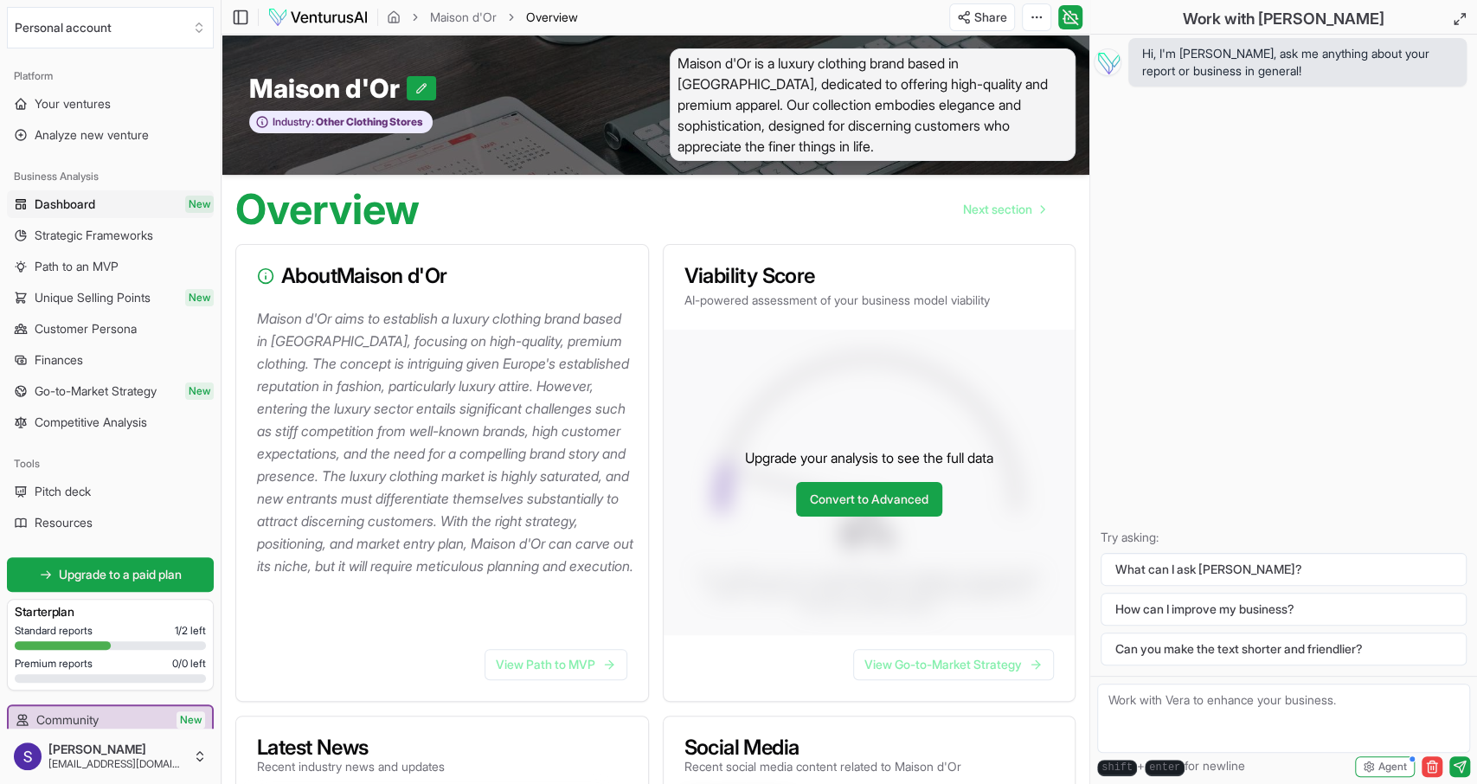
click at [154, 198] on link "Dashboard New" at bounding box center [110, 204] width 207 height 28
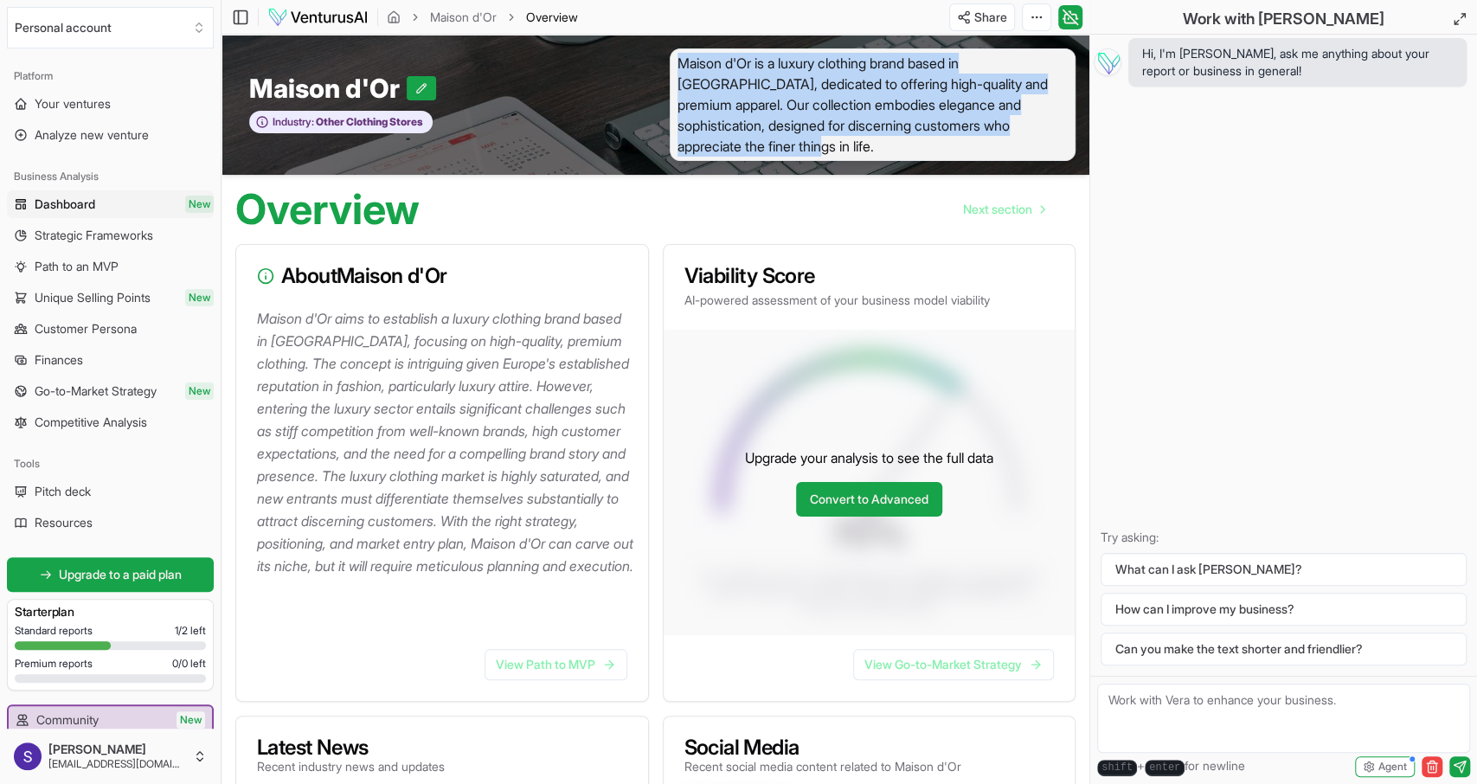
drag, startPoint x: 709, startPoint y: 149, endPoint x: 674, endPoint y: 62, distance: 93.2
click at [674, 62] on span "Maison d'Or is a luxury clothing brand based in [GEOGRAPHIC_DATA], dedicated to…" at bounding box center [873, 104] width 407 height 113
copy span "Maison d'Or is a luxury clothing brand based in [GEOGRAPHIC_DATA], dedicated to…"
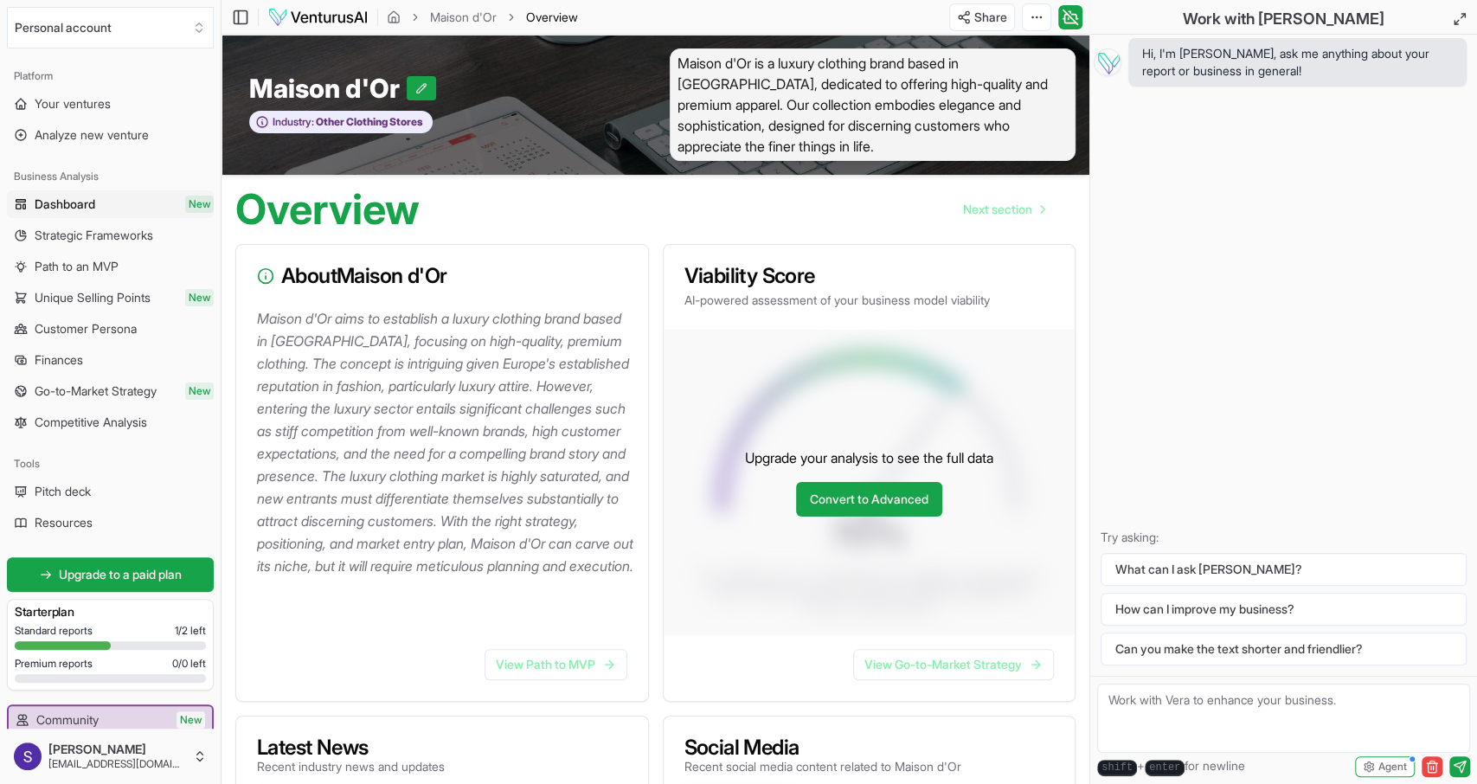
click at [674, 62] on span "Maison d'Or is a luxury clothing brand based in [GEOGRAPHIC_DATA], dedicated to…" at bounding box center [873, 104] width 407 height 113
click at [1252, 603] on button "How can I improve my business?" at bounding box center [1284, 609] width 366 height 33
click at [795, 101] on span "Maison d'Or is a luxury clothing brand based in [GEOGRAPHIC_DATA], dedicated to…" at bounding box center [873, 104] width 407 height 113
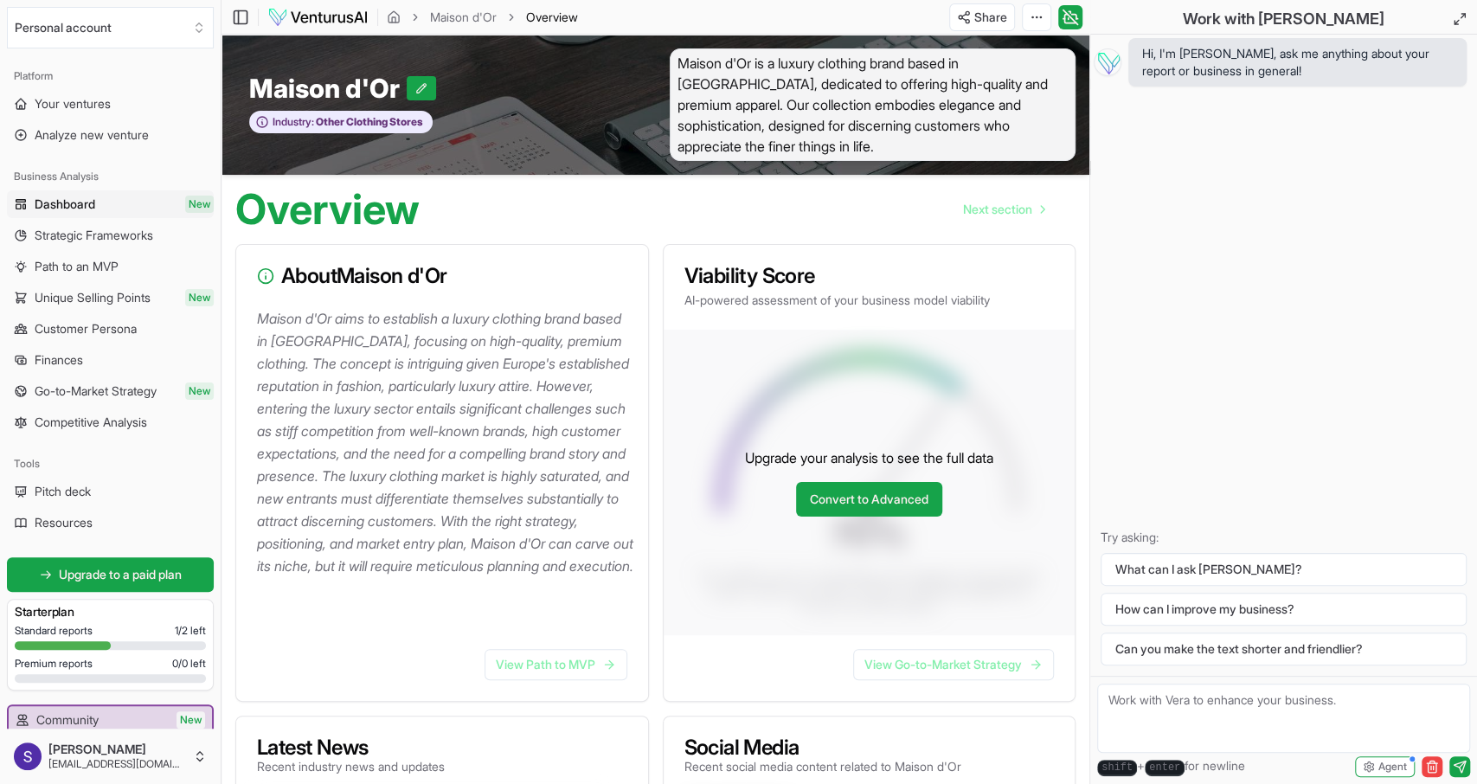
click at [795, 101] on span "Maison d'Or is a luxury clothing brand based in [GEOGRAPHIC_DATA], dedicated to…" at bounding box center [873, 104] width 407 height 113
